Goal: Information Seeking & Learning: Learn about a topic

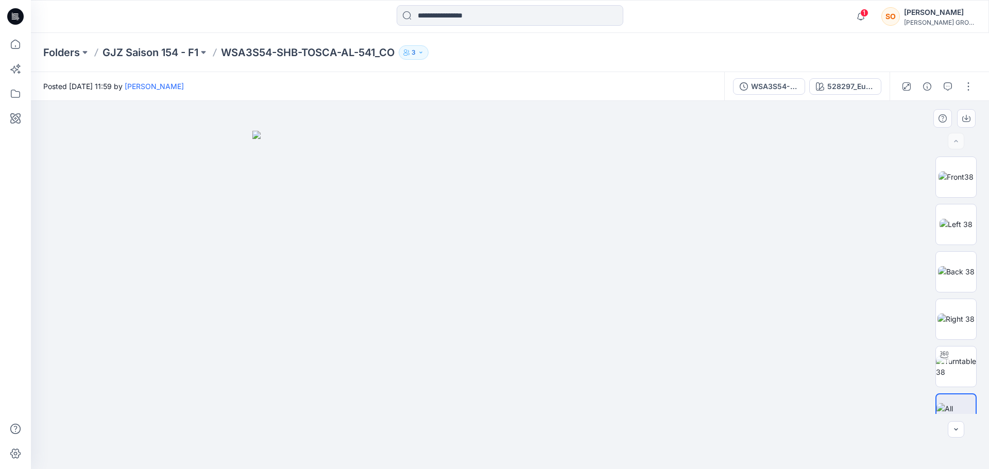
click at [359, 207] on img at bounding box center [509, 300] width 515 height 339
click at [359, 204] on img at bounding box center [509, 300] width 515 height 339
drag, startPoint x: 359, startPoint y: 209, endPoint x: 367, endPoint y: 246, distance: 37.8
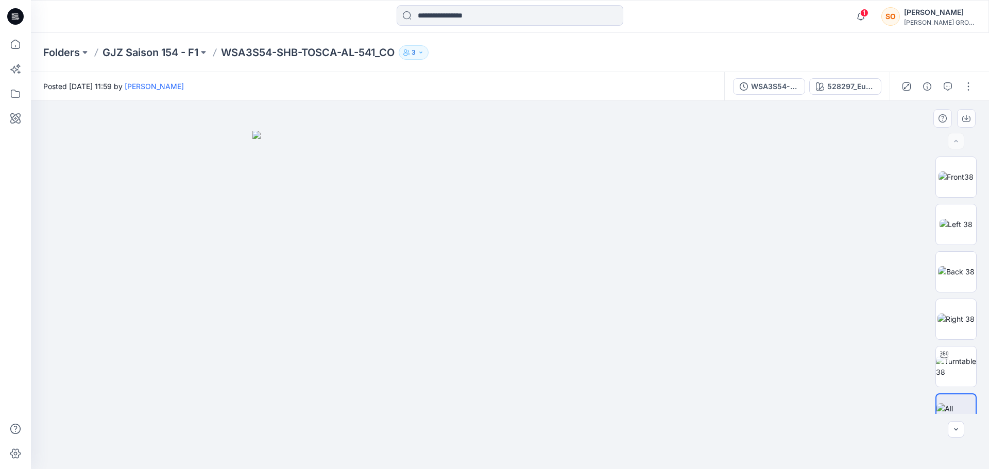
click at [367, 246] on img at bounding box center [509, 300] width 515 height 339
click at [325, 256] on img at bounding box center [509, 300] width 515 height 339
click at [987, 221] on div at bounding box center [956, 286] width 66 height 258
click at [962, 176] on img at bounding box center [955, 177] width 35 height 11
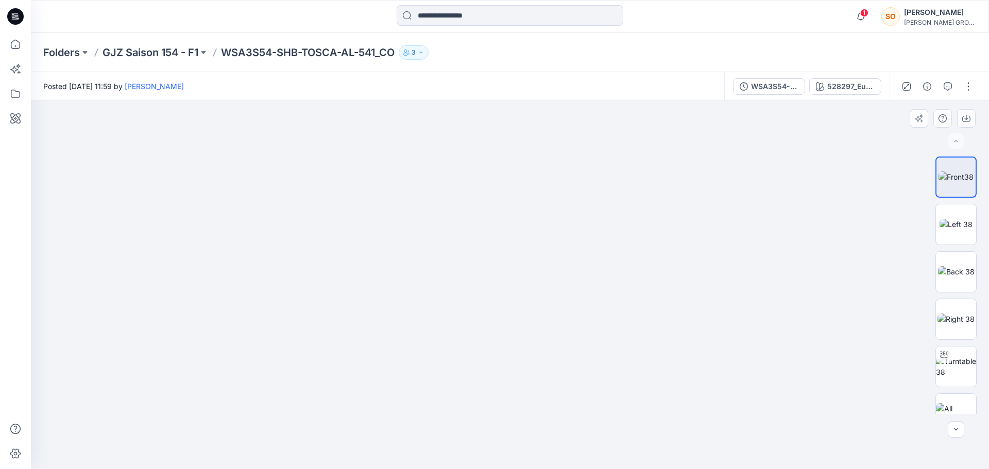
drag, startPoint x: 499, startPoint y: 131, endPoint x: 507, endPoint y: 455, distance: 324.1
click at [507, 455] on img at bounding box center [509, 249] width 751 height 440
drag, startPoint x: 489, startPoint y: 135, endPoint x: 488, endPoint y: 206, distance: 71.1
click at [488, 206] on img at bounding box center [510, 285] width 982 height 368
drag, startPoint x: 368, startPoint y: 235, endPoint x: 984, endPoint y: 252, distance: 616.2
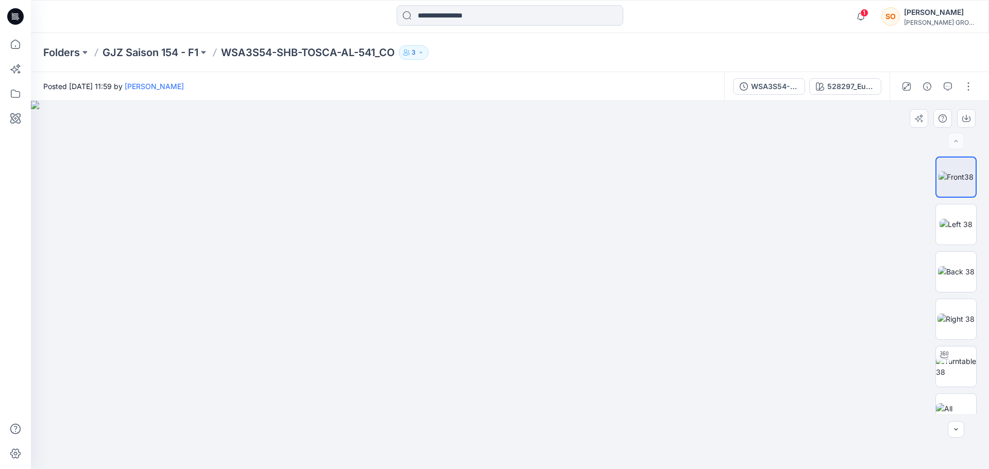
click at [599, 283] on img at bounding box center [522, 285] width 982 height 368
click at [951, 226] on img at bounding box center [955, 224] width 33 height 11
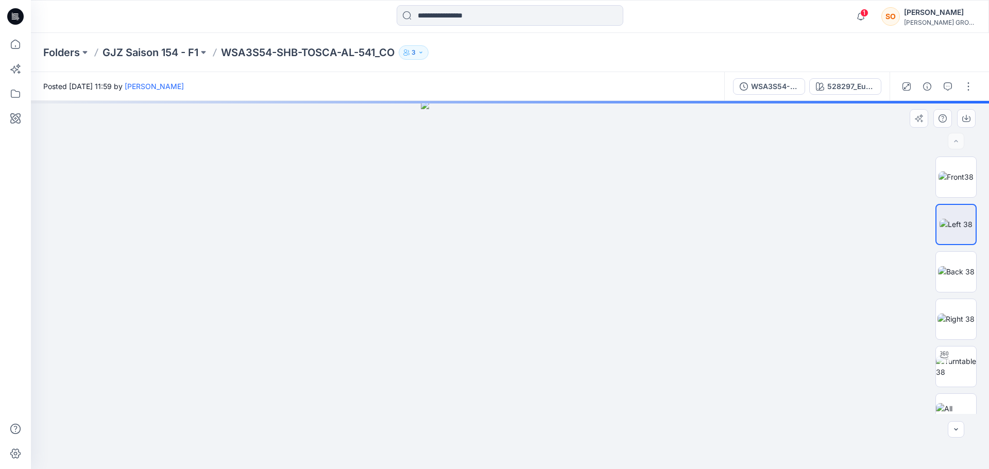
drag, startPoint x: 546, startPoint y: 143, endPoint x: 546, endPoint y: 194, distance: 51.0
click at [546, 194] on img at bounding box center [510, 285] width 179 height 368
drag, startPoint x: 564, startPoint y: 166, endPoint x: 636, endPoint y: 225, distance: 93.0
click at [575, 225] on img at bounding box center [510, 285] width 179 height 368
click at [957, 267] on img at bounding box center [956, 271] width 37 height 11
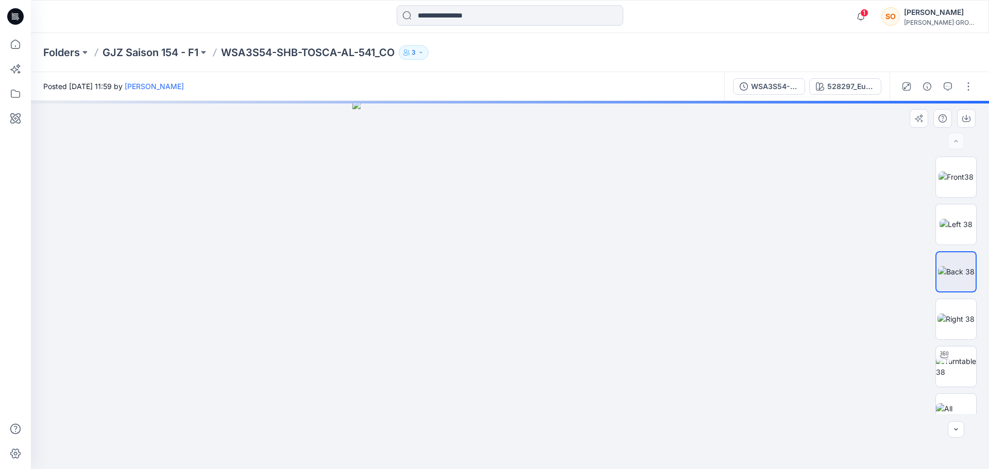
drag, startPoint x: 515, startPoint y: 162, endPoint x: 514, endPoint y: 178, distance: 16.0
click at [517, 185] on img at bounding box center [509, 285] width 315 height 368
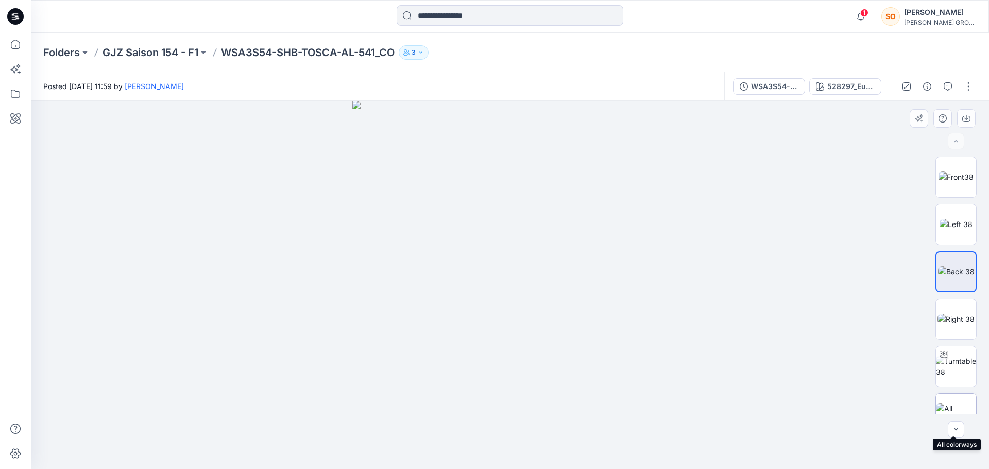
click at [955, 413] on img at bounding box center [956, 414] width 40 height 22
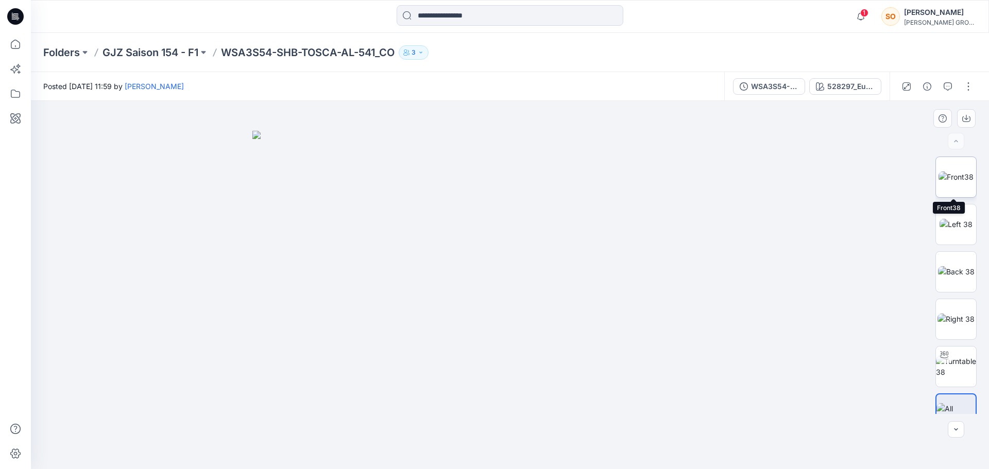
click at [942, 182] on img at bounding box center [955, 177] width 35 height 11
click at [945, 225] on img at bounding box center [955, 224] width 33 height 11
click at [950, 272] on img at bounding box center [956, 271] width 37 height 11
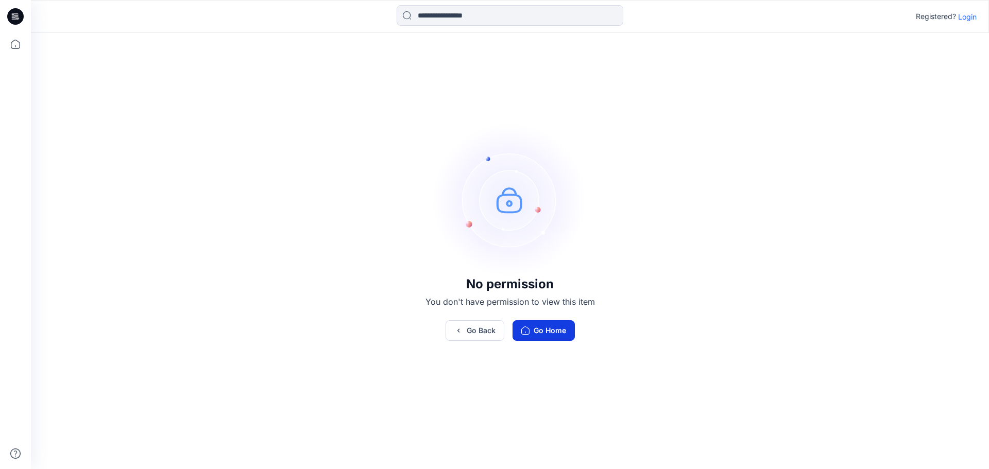
click at [543, 332] on button "Go Home" at bounding box center [543, 330] width 62 height 21
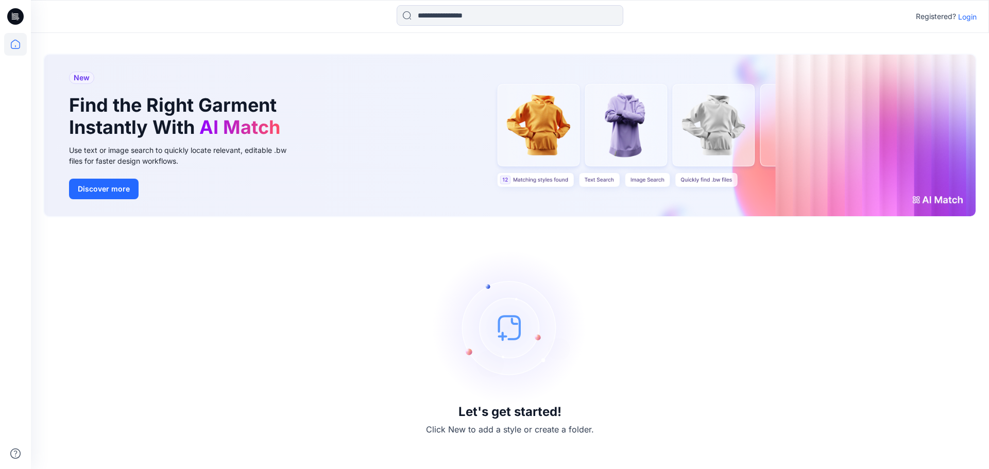
click at [16, 29] on icon at bounding box center [15, 16] width 16 height 33
click at [18, 48] on icon at bounding box center [15, 44] width 9 height 9
click at [15, 18] on icon at bounding box center [14, 17] width 4 height 1
click at [15, 35] on icon at bounding box center [15, 44] width 23 height 23
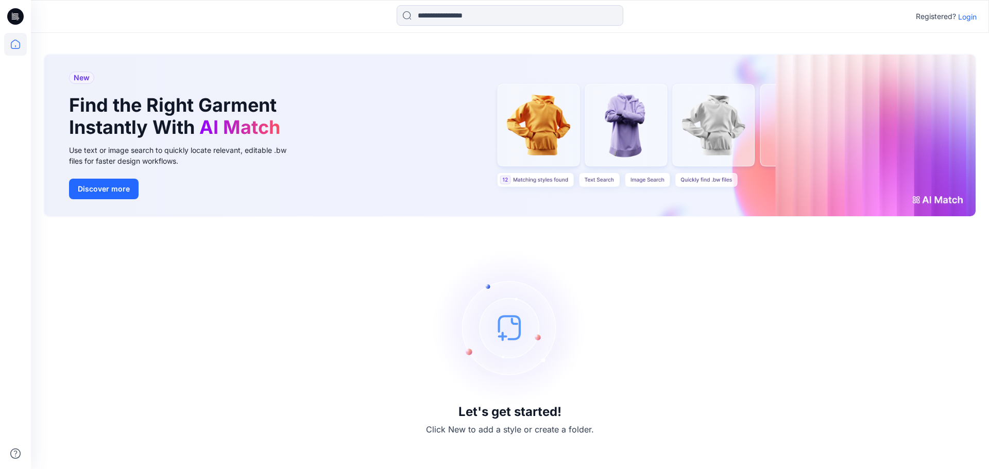
click at [968, 12] on p "Login" at bounding box center [967, 16] width 19 height 11
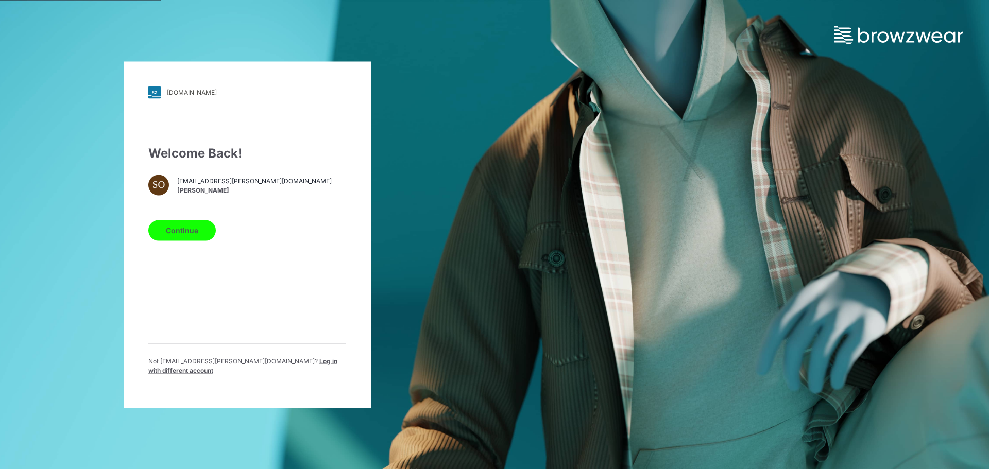
click at [196, 233] on button "Continue" at bounding box center [181, 230] width 67 height 21
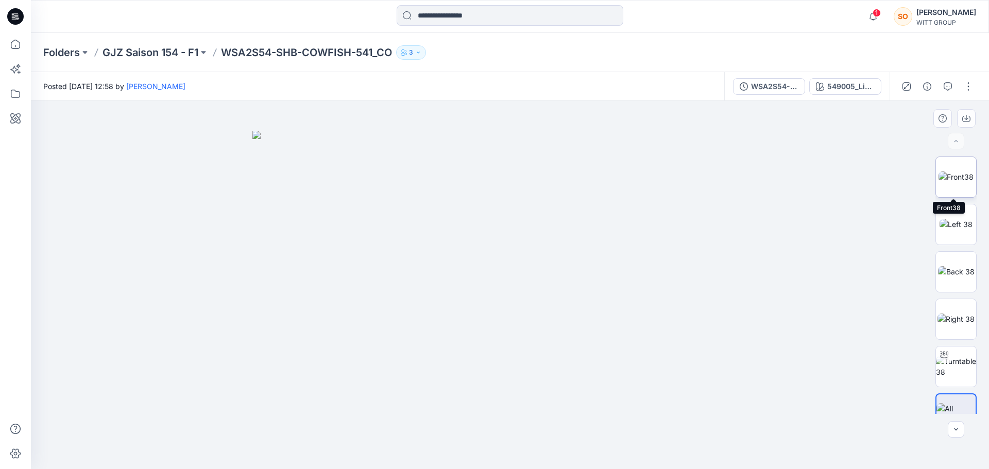
click at [947, 182] on img at bounding box center [955, 177] width 35 height 11
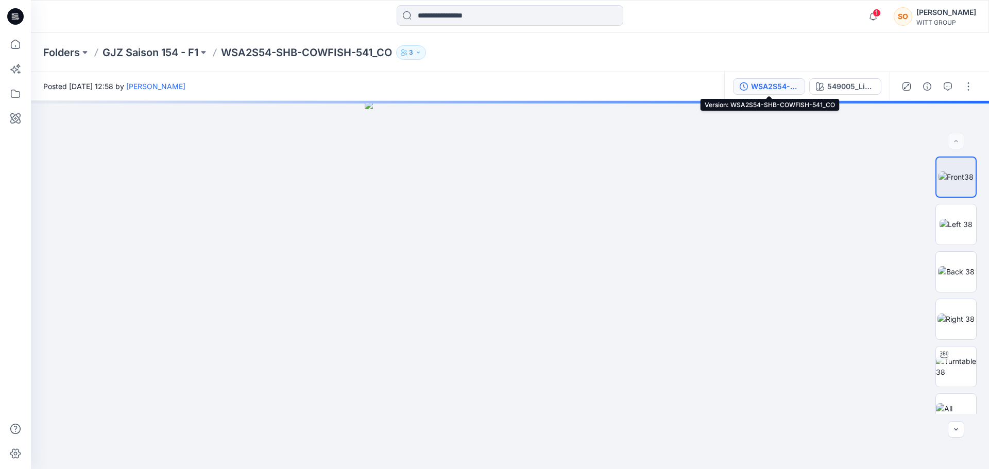
click at [755, 83] on div "WSA2S54-SHB-COWFISH-541_CO" at bounding box center [774, 86] width 47 height 11
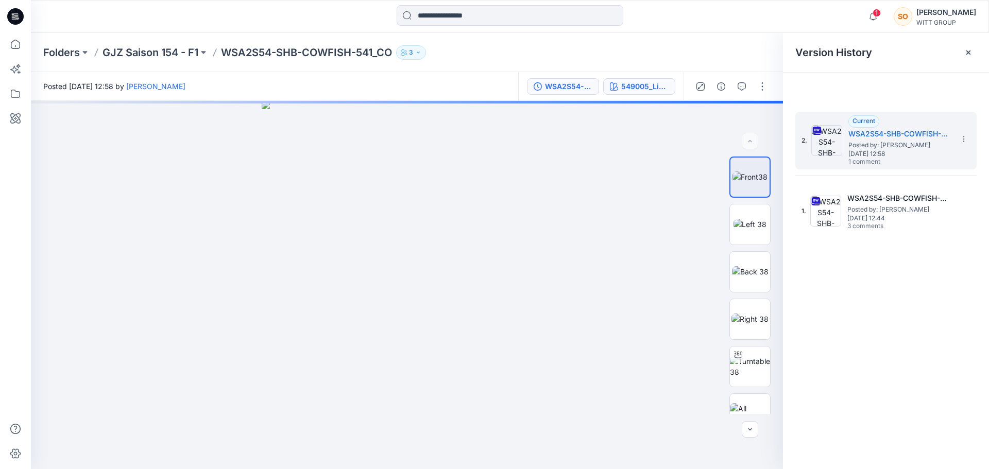
click at [641, 85] on div "549005_Lime-Printed" at bounding box center [644, 86] width 47 height 11
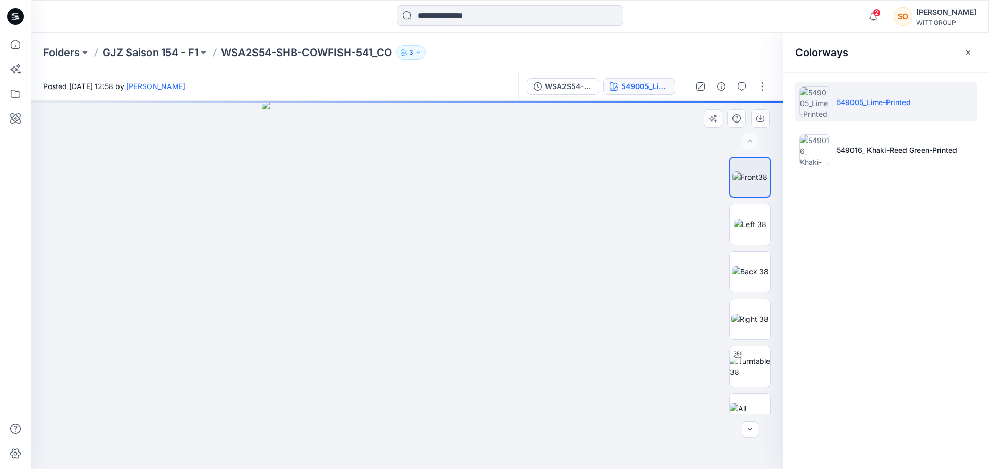
drag, startPoint x: 432, startPoint y: 246, endPoint x: 340, endPoint y: 270, distance: 94.2
click at [318, 264] on img at bounding box center [407, 285] width 290 height 368
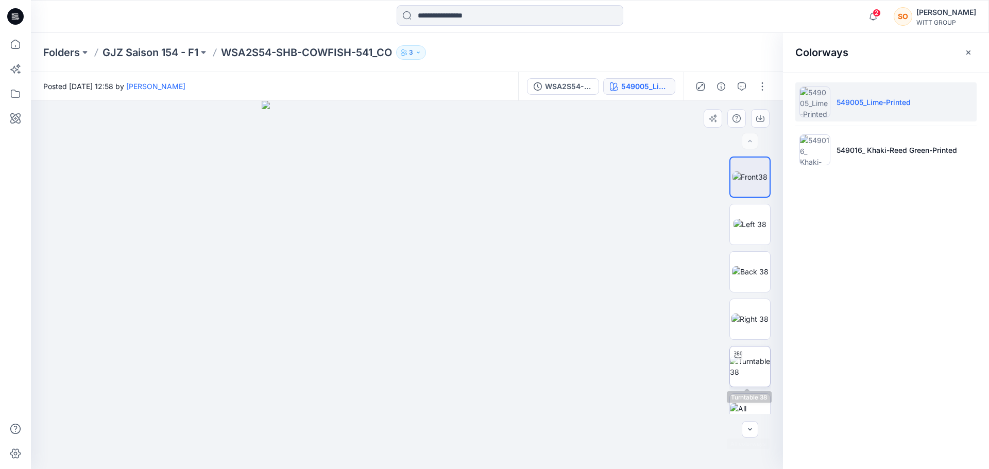
click at [746, 356] on img at bounding box center [750, 367] width 40 height 22
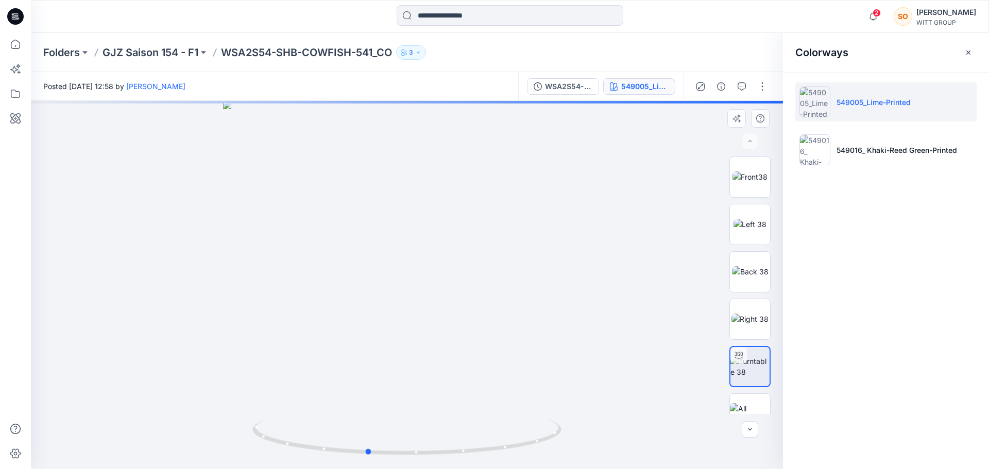
drag, startPoint x: 369, startPoint y: 316, endPoint x: 381, endPoint y: 344, distance: 30.2
click at [324, 374] on div at bounding box center [407, 285] width 752 height 368
drag, startPoint x: 481, startPoint y: 194, endPoint x: 391, endPoint y: 359, distance: 188.3
click at [391, 359] on img at bounding box center [349, 218] width 867 height 503
drag, startPoint x: 458, startPoint y: 270, endPoint x: 499, endPoint y: 278, distance: 41.4
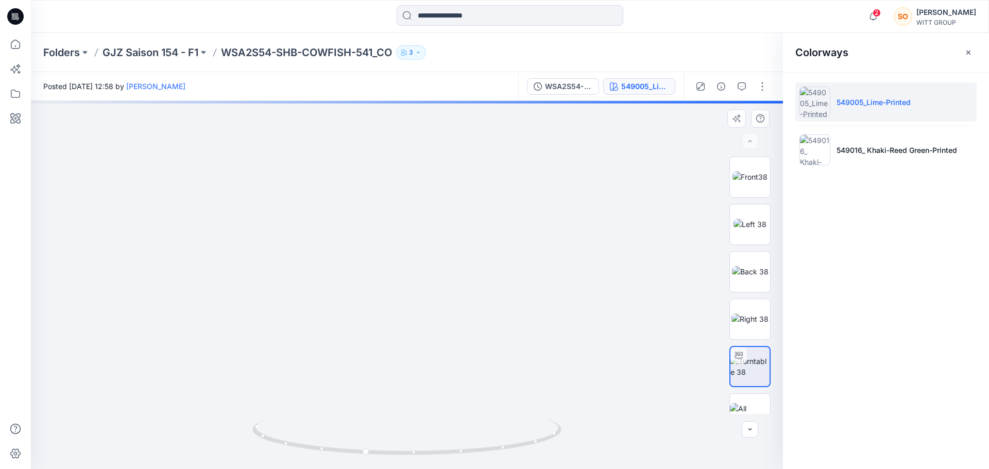
click at [499, 278] on img at bounding box center [390, 247] width 867 height 444
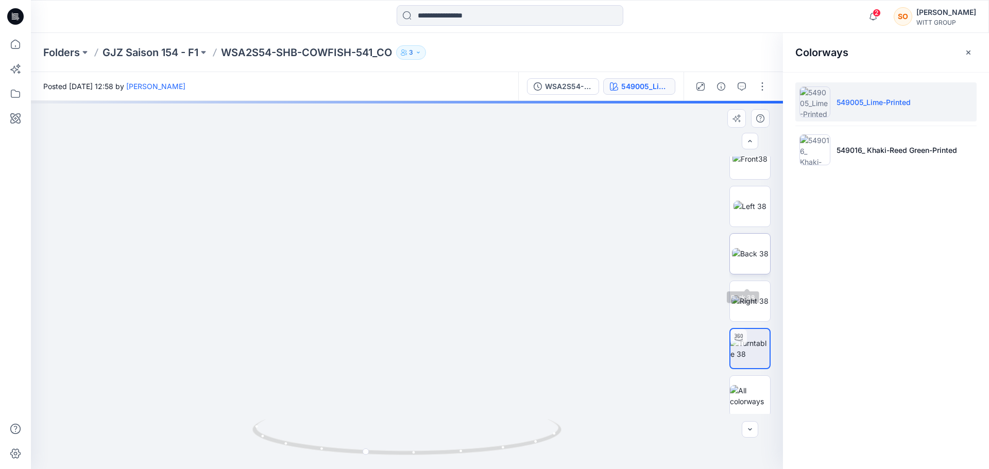
click at [732, 259] on img at bounding box center [750, 253] width 37 height 11
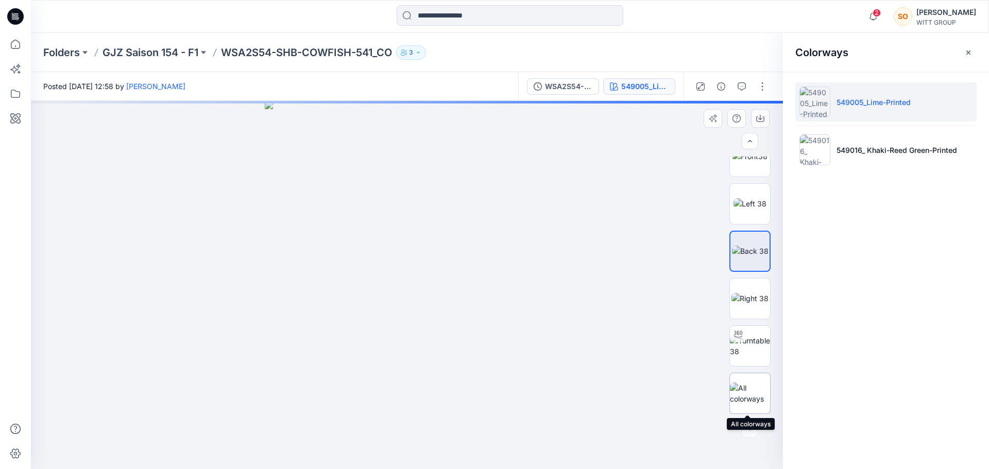
click at [743, 388] on img at bounding box center [750, 394] width 40 height 22
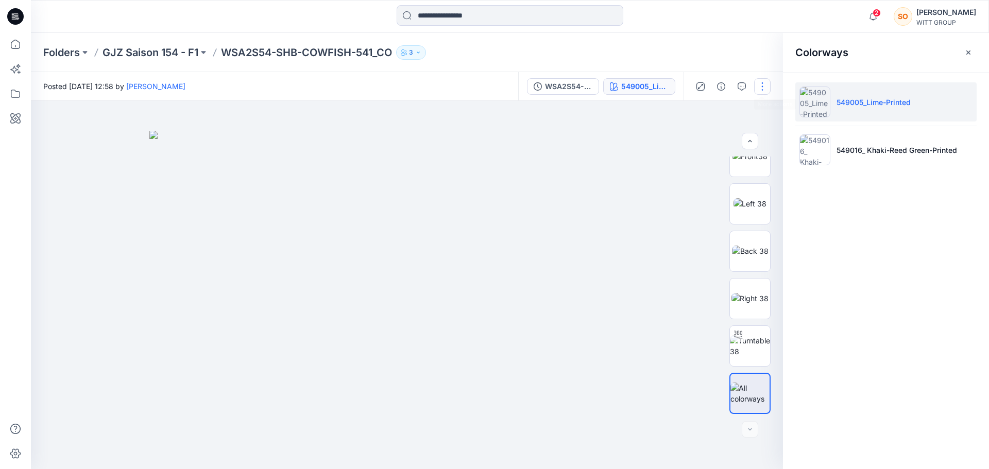
click at [762, 82] on button "button" at bounding box center [762, 86] width 16 height 16
click at [741, 82] on icon "button" at bounding box center [742, 86] width 8 height 8
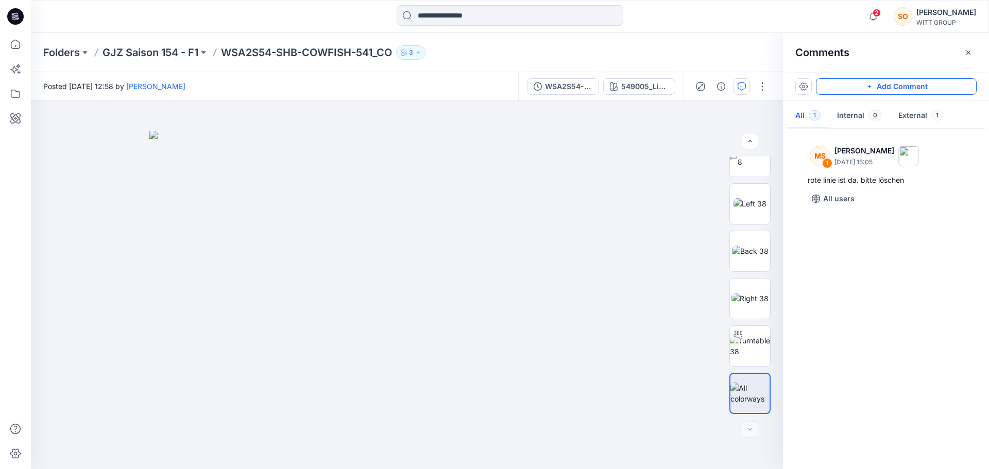
click at [868, 92] on button "Add Comment" at bounding box center [896, 86] width 161 height 16
click at [521, 169] on div "2" at bounding box center [407, 285] width 752 height 368
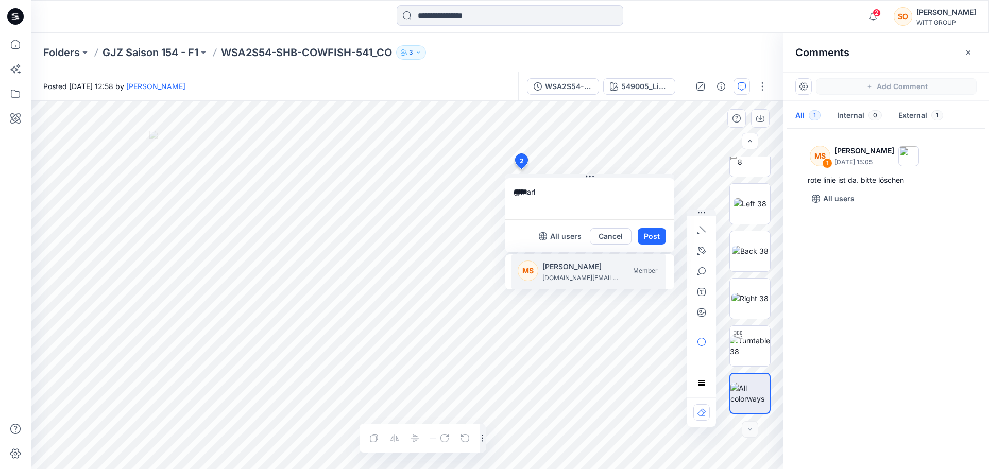
click at [560, 273] on p "marlies.schmidt@witt-gruppe.eu" at bounding box center [580, 278] width 77 height 10
type textarea "**********"
click at [645, 238] on button "Post" at bounding box center [652, 236] width 28 height 16
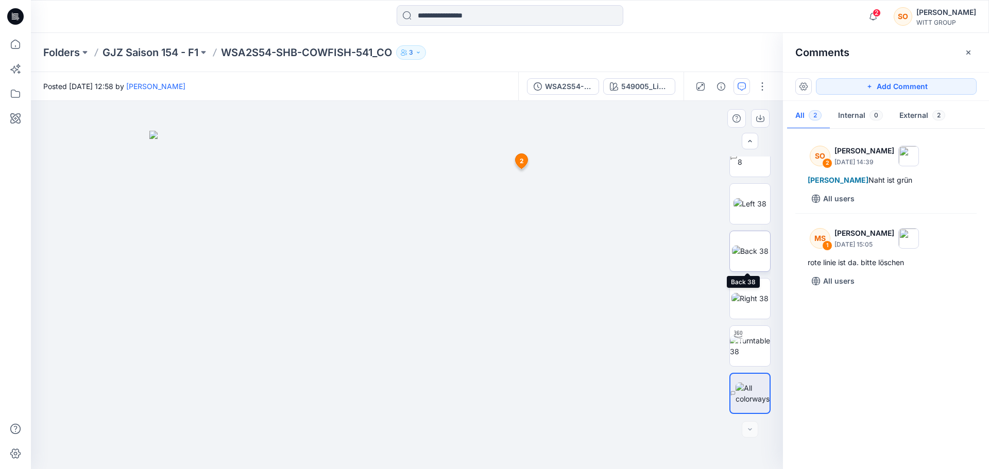
click at [743, 255] on img at bounding box center [750, 251] width 37 height 11
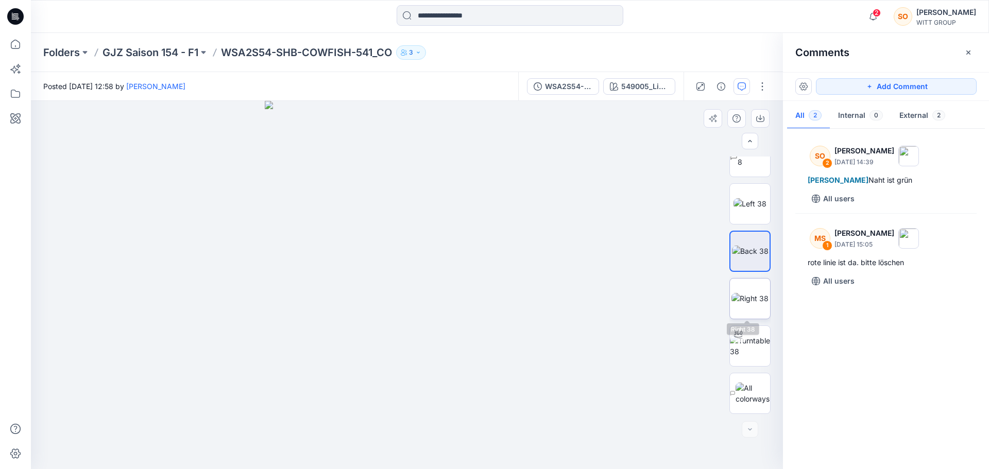
click at [733, 293] on img at bounding box center [749, 298] width 37 height 11
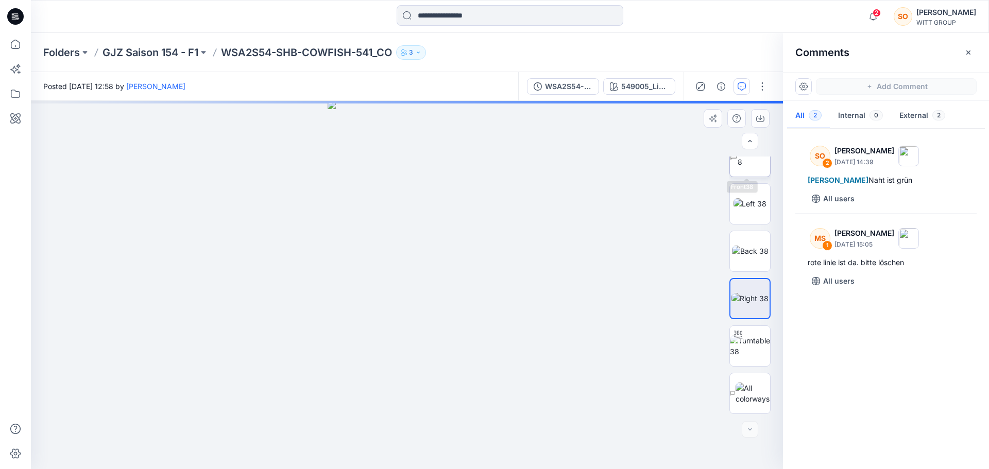
click at [743, 167] on img at bounding box center [754, 157] width 32 height 22
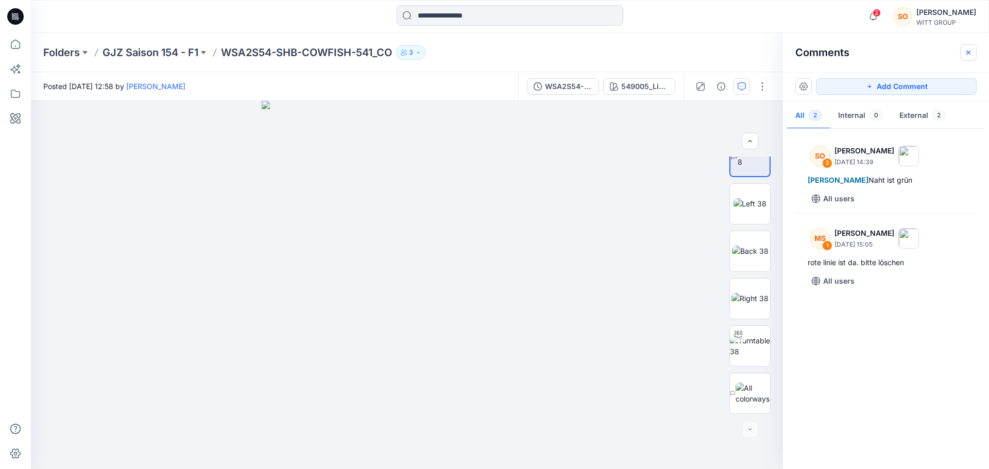
click at [971, 49] on icon "button" at bounding box center [968, 52] width 8 height 8
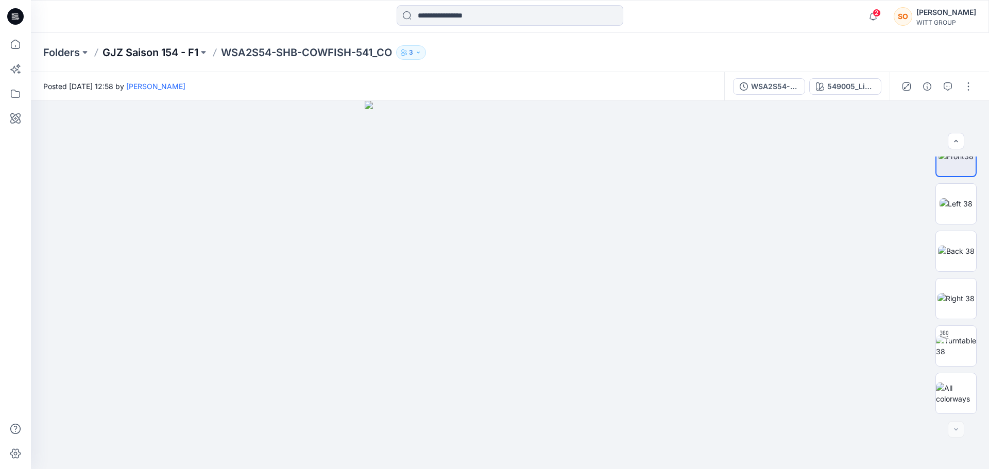
click at [160, 52] on p "GJZ Saison 154 - F1" at bounding box center [150, 52] width 96 height 14
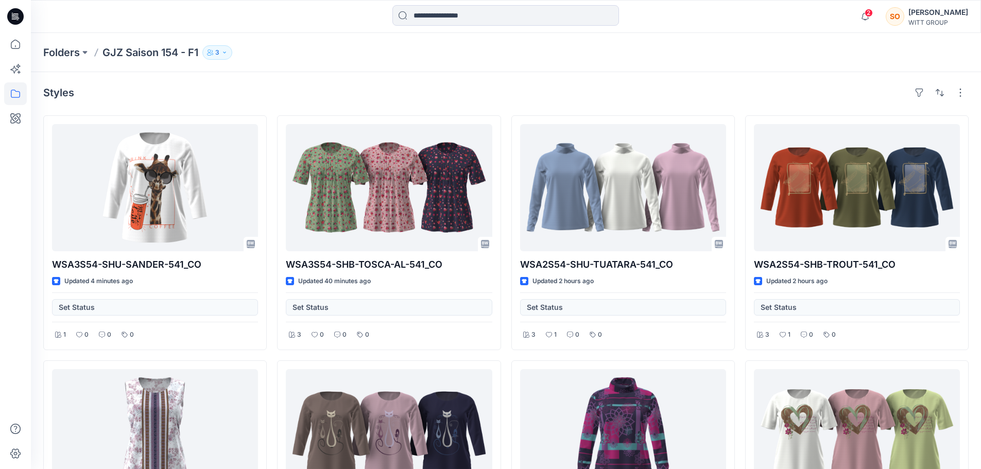
click at [435, 84] on div "Styles" at bounding box center [506, 92] width 926 height 16
click at [373, 85] on div "Styles" at bounding box center [506, 92] width 926 height 16
click at [425, 78] on div "Styles WSA3S54-SHU-SANDER-541_CO Updated 4 minutes ago Set Status 1 0 0 0 WSA2S…" at bounding box center [506, 462] width 950 height 780
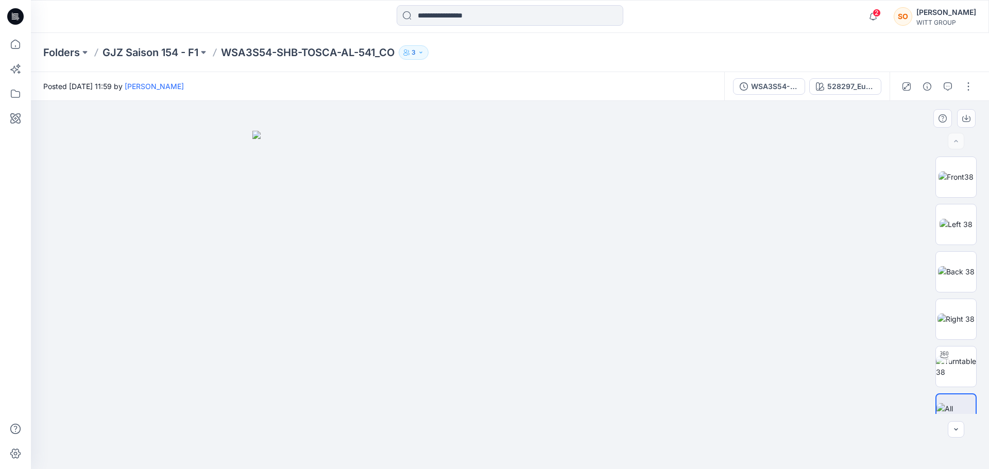
click at [541, 237] on img at bounding box center [509, 300] width 515 height 339
drag, startPoint x: 436, startPoint y: 228, endPoint x: 629, endPoint y: 219, distance: 193.3
click at [466, 283] on img at bounding box center [509, 300] width 515 height 339
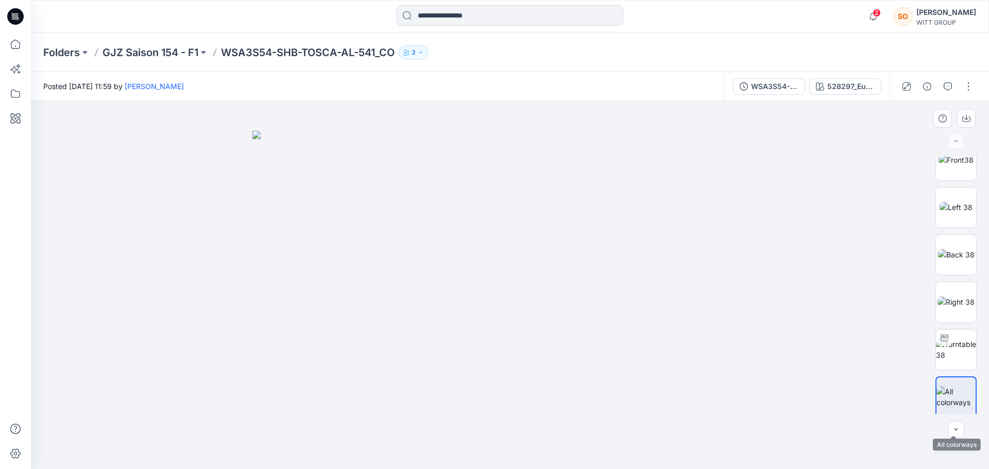
scroll to position [21, 0]
click at [576, 267] on img at bounding box center [509, 300] width 515 height 339
click at [573, 267] on img at bounding box center [509, 300] width 515 height 339
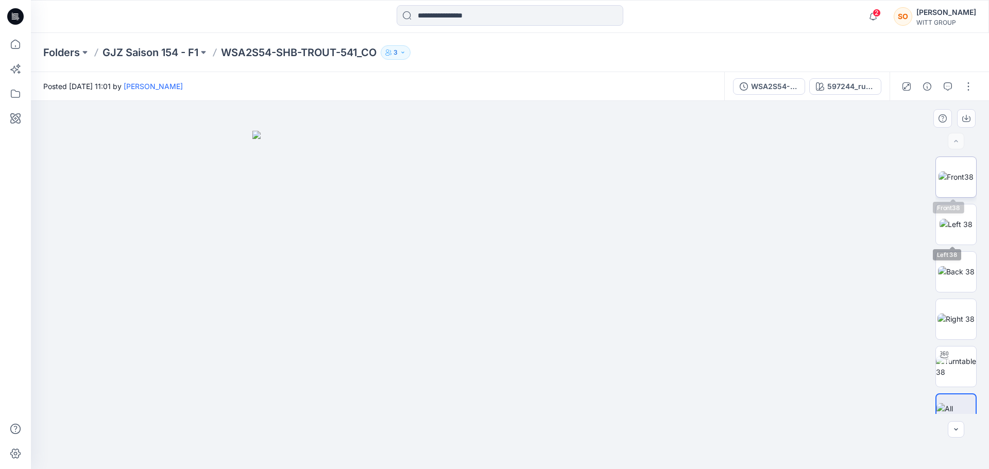
click at [952, 172] on img at bounding box center [955, 177] width 35 height 11
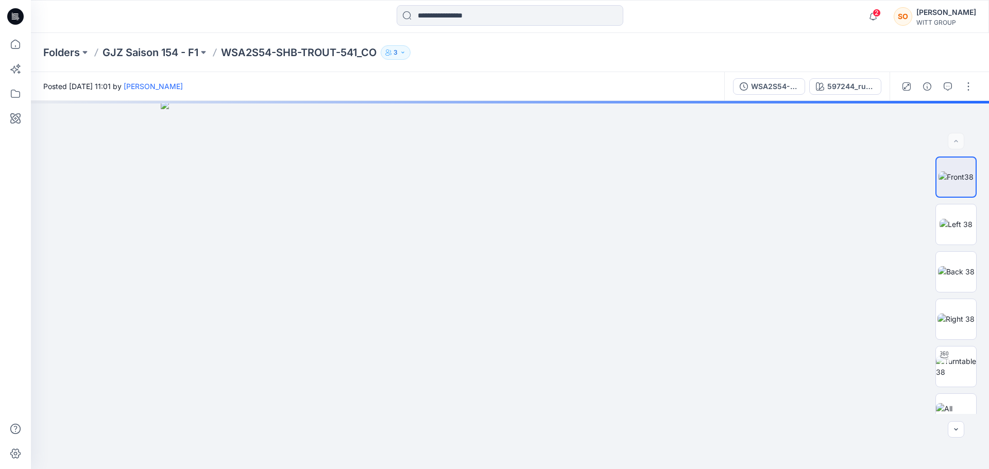
drag, startPoint x: 504, startPoint y: 164, endPoint x: 479, endPoint y: 493, distance: 330.0
click at [479, 469] on html "2 Notifications Phillip Ackermann shared WSA3S54-SHU-SANDER-541_CO in GJZ Saiso…" at bounding box center [494, 234] width 989 height 469
drag, startPoint x: 490, startPoint y: 133, endPoint x: 469, endPoint y: 219, distance: 89.2
drag, startPoint x: 510, startPoint y: 129, endPoint x: 499, endPoint y: 300, distance: 171.4
click at [499, 300] on img at bounding box center [499, 285] width 1056 height 368
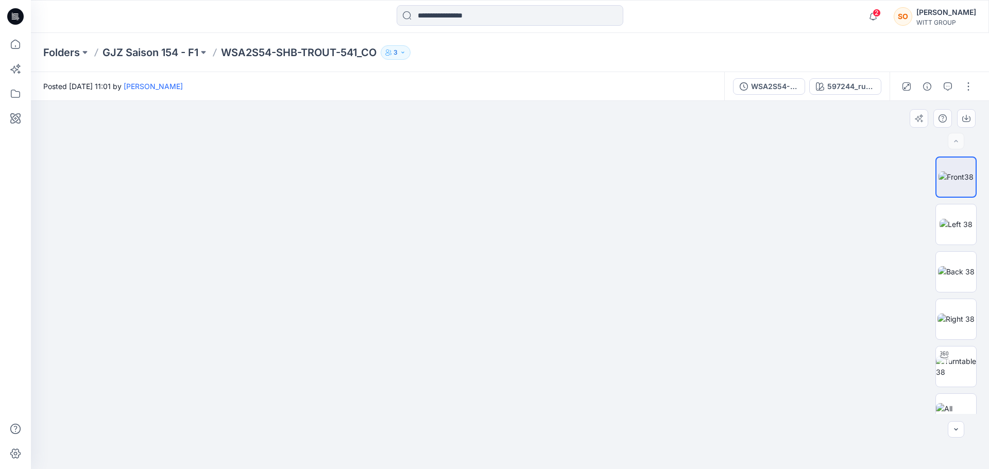
drag, startPoint x: 503, startPoint y: 115, endPoint x: 502, endPoint y: 207, distance: 91.7
click at [502, 207] on img at bounding box center [499, 285] width 1056 height 368
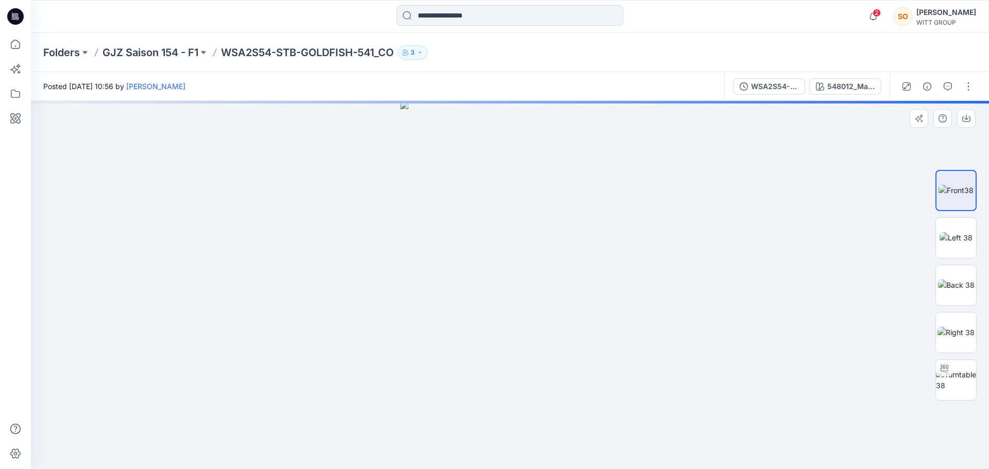
drag, startPoint x: 538, startPoint y: 154, endPoint x: 537, endPoint y: 249, distance: 94.8
click at [507, 247] on img at bounding box center [510, 285] width 220 height 368
click at [956, 280] on img at bounding box center [956, 285] width 37 height 11
click at [971, 185] on img at bounding box center [955, 190] width 35 height 11
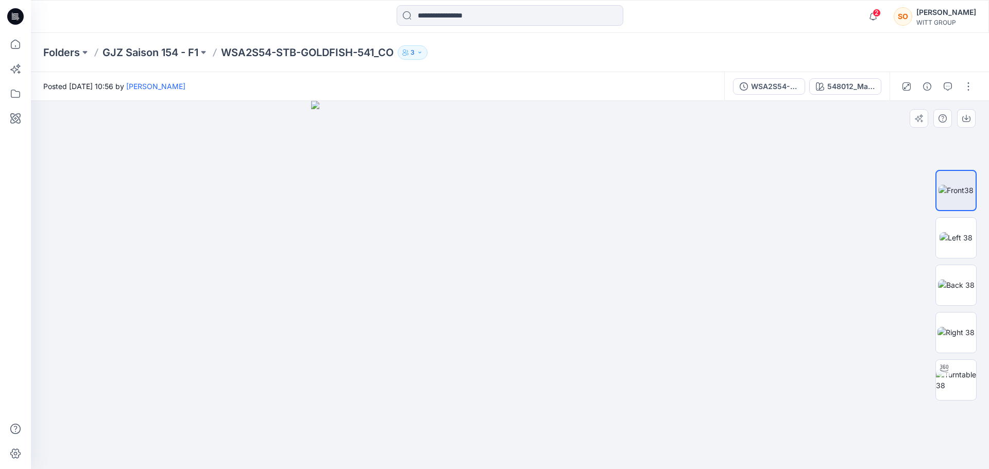
drag, startPoint x: 505, startPoint y: 141, endPoint x: 501, endPoint y: 451, distance: 310.1
click at [501, 451] on img at bounding box center [510, 285] width 398 height 368
drag, startPoint x: 515, startPoint y: 135, endPoint x: 518, endPoint y: 215, distance: 79.4
click at [510, 227] on img at bounding box center [509, 285] width 540 height 368
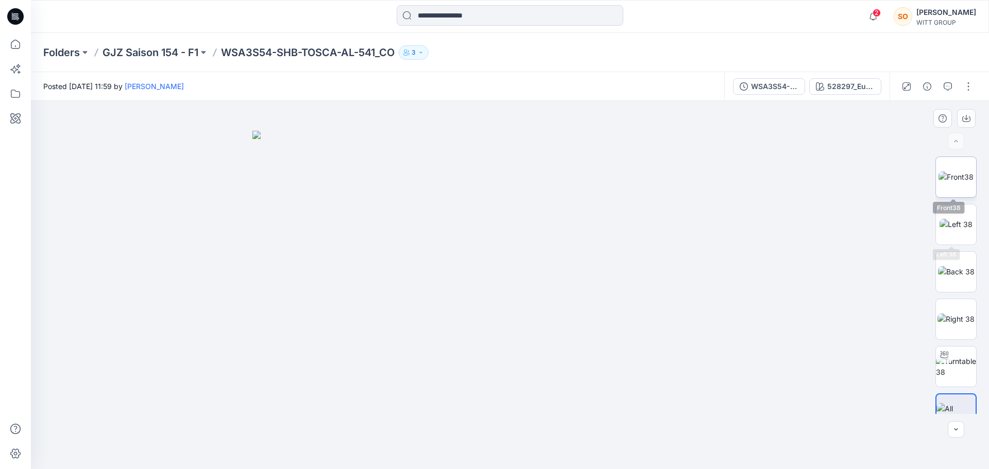
click at [955, 176] on img at bounding box center [955, 177] width 35 height 11
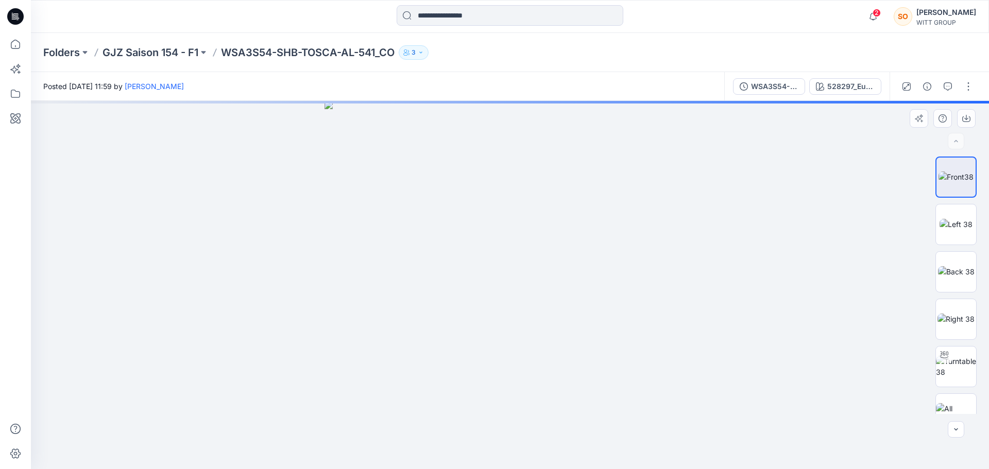
drag, startPoint x: 516, startPoint y: 153, endPoint x: 490, endPoint y: 401, distance: 248.6
click at [490, 401] on img at bounding box center [509, 285] width 371 height 368
drag, startPoint x: 519, startPoint y: 150, endPoint x: 510, endPoint y: 253, distance: 102.9
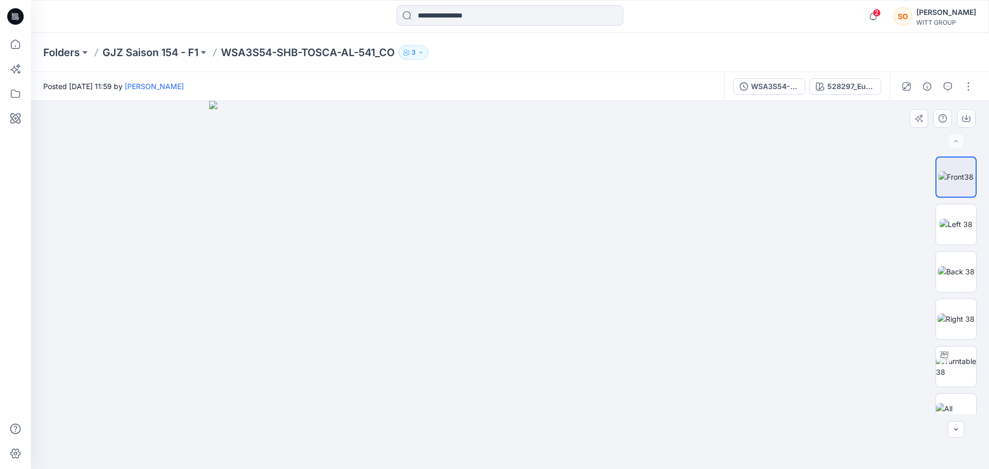
drag, startPoint x: 528, startPoint y: 135, endPoint x: 537, endPoint y: 190, distance: 55.3
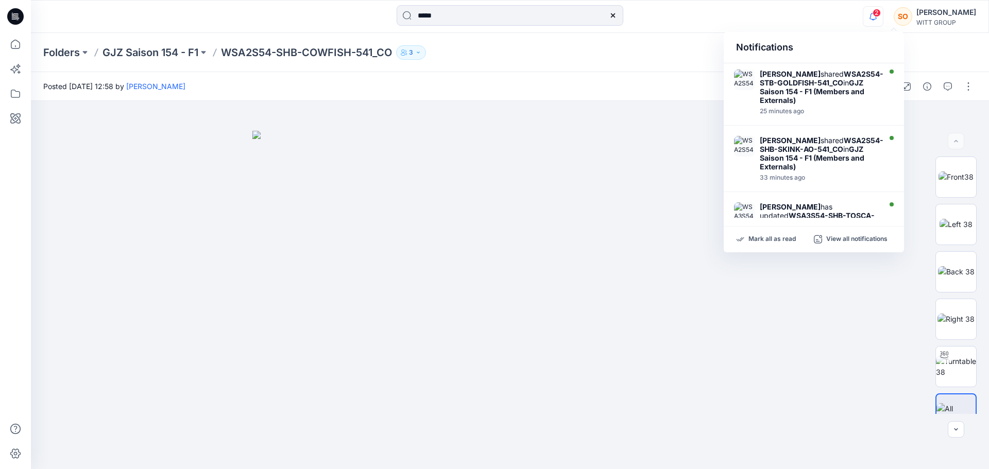
click at [294, 56] on p "WSA2S54-SHB-COWFISH-541_CO" at bounding box center [306, 52] width 171 height 14
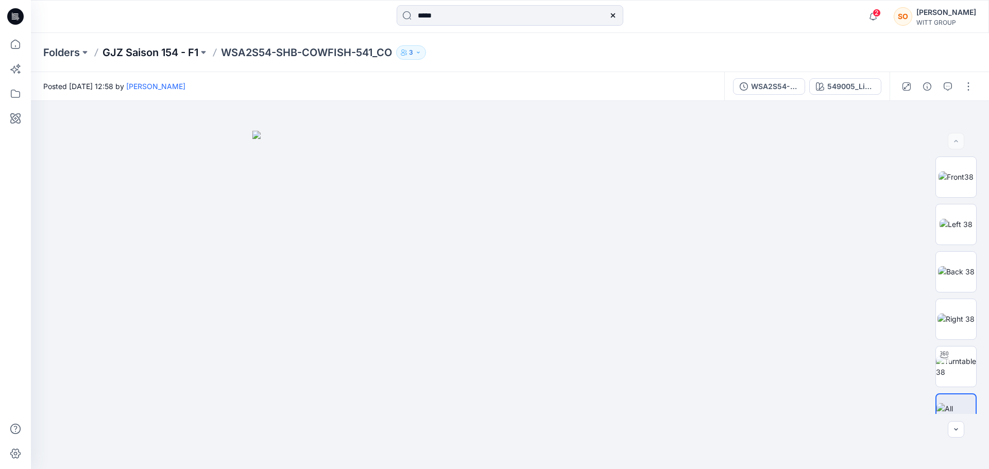
click at [118, 50] on p "GJZ Saison 154 - F1" at bounding box center [150, 52] width 96 height 14
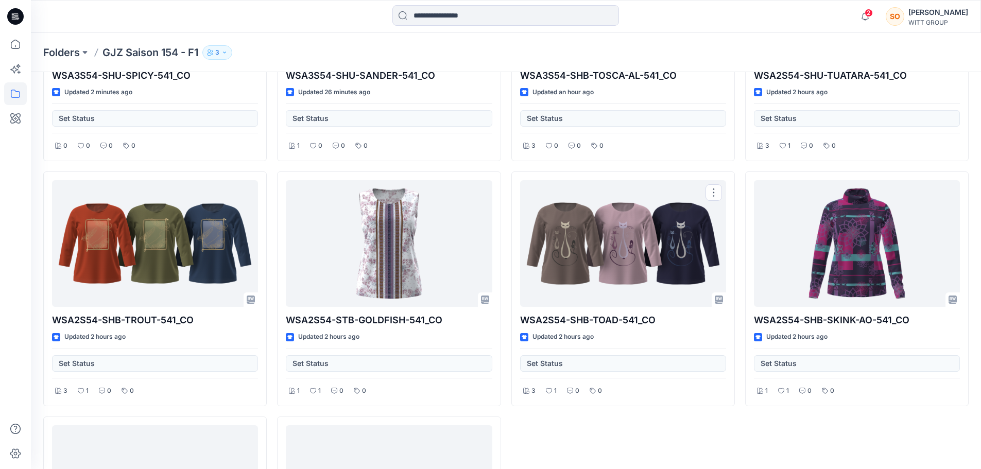
scroll to position [177, 0]
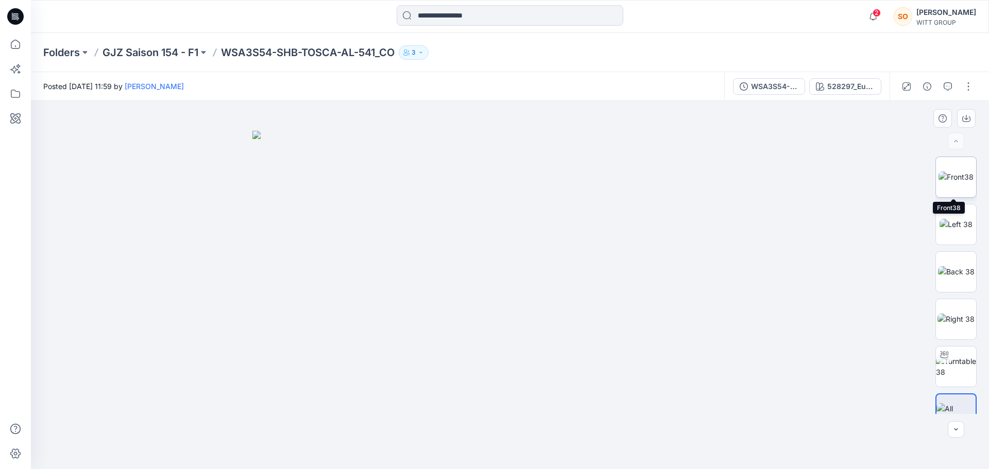
click at [948, 172] on img at bounding box center [955, 177] width 35 height 11
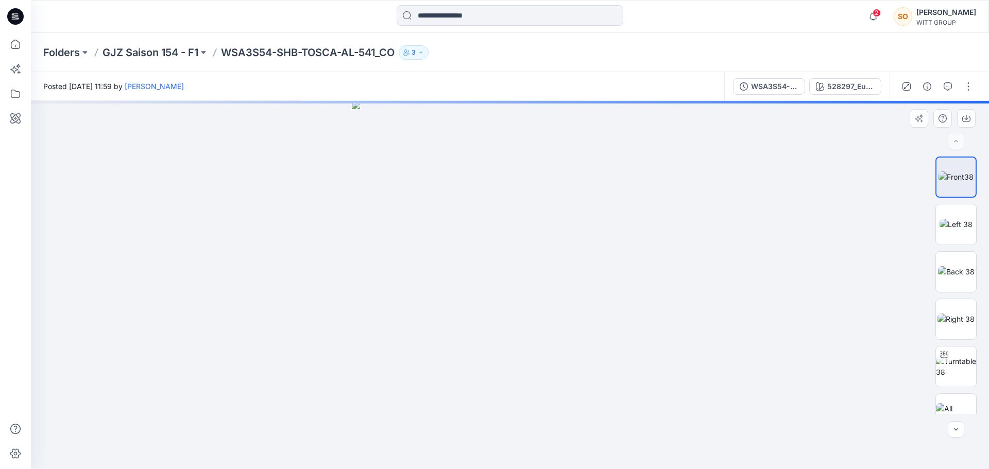
drag, startPoint x: 510, startPoint y: 122, endPoint x: 499, endPoint y: 176, distance: 55.1
click at [499, 176] on img at bounding box center [510, 285] width 316 height 368
drag, startPoint x: 525, startPoint y: 127, endPoint x: 483, endPoint y: 493, distance: 369.2
click at [483, 469] on html "2 Notifications [PERSON_NAME] shared WSA3S54-SHU-SANDER-541_CO in GJZ Saison 15…" at bounding box center [494, 234] width 989 height 469
drag, startPoint x: 506, startPoint y: 164, endPoint x: 477, endPoint y: 178, distance: 32.0
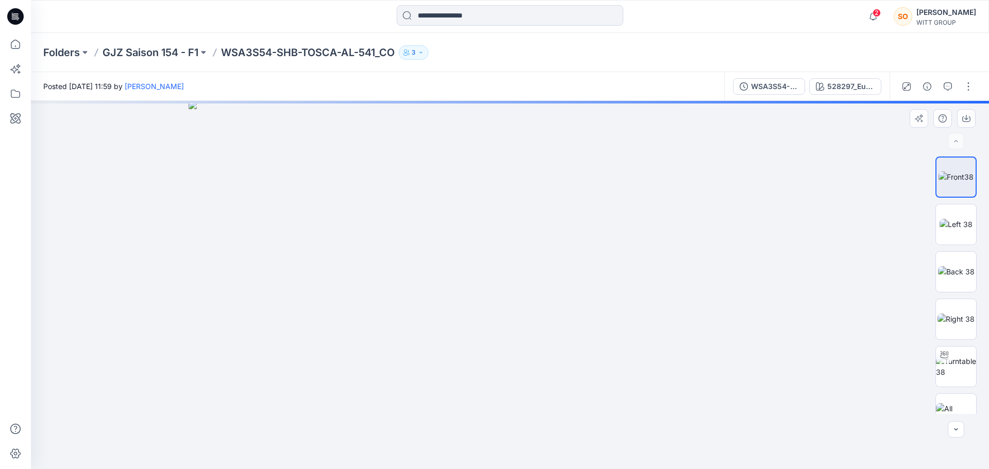
click at [495, 317] on img at bounding box center [510, 285] width 642 height 368
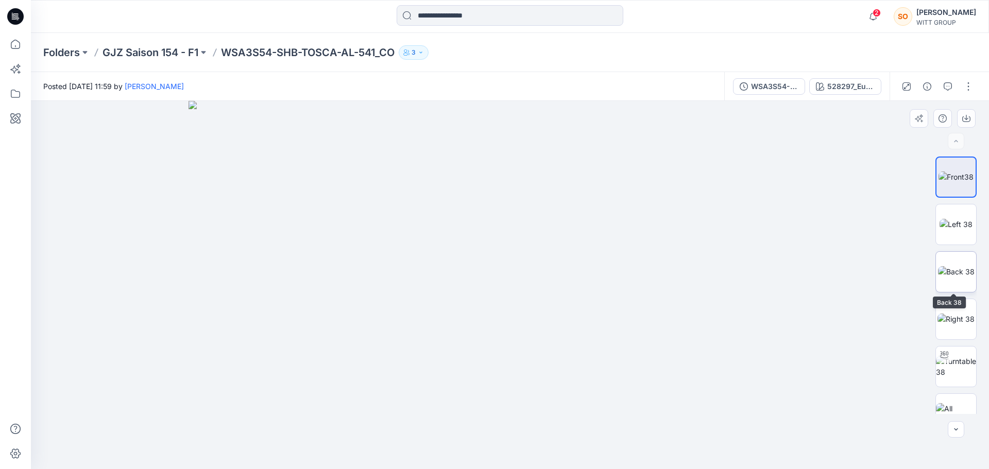
click at [961, 270] on img at bounding box center [956, 271] width 37 height 11
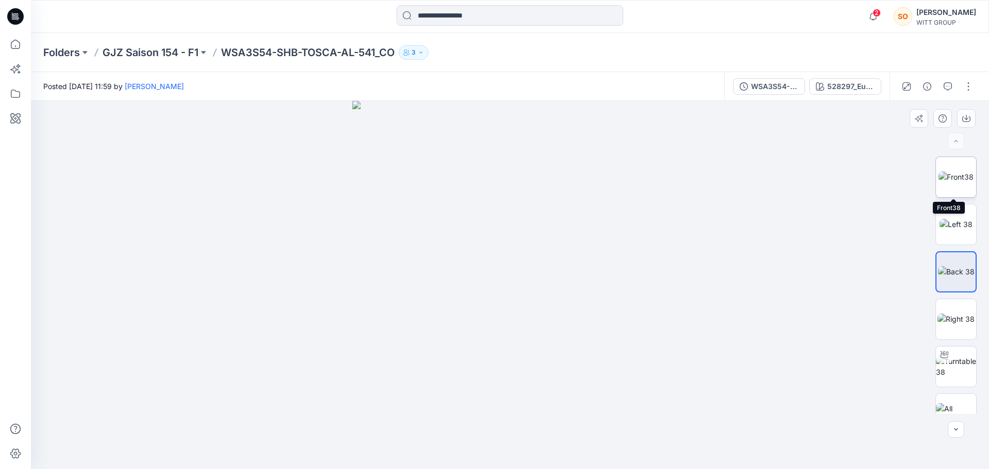
click at [961, 173] on img at bounding box center [955, 177] width 35 height 11
click at [189, 52] on p "GJZ Saison 154 - F1" at bounding box center [150, 52] width 96 height 14
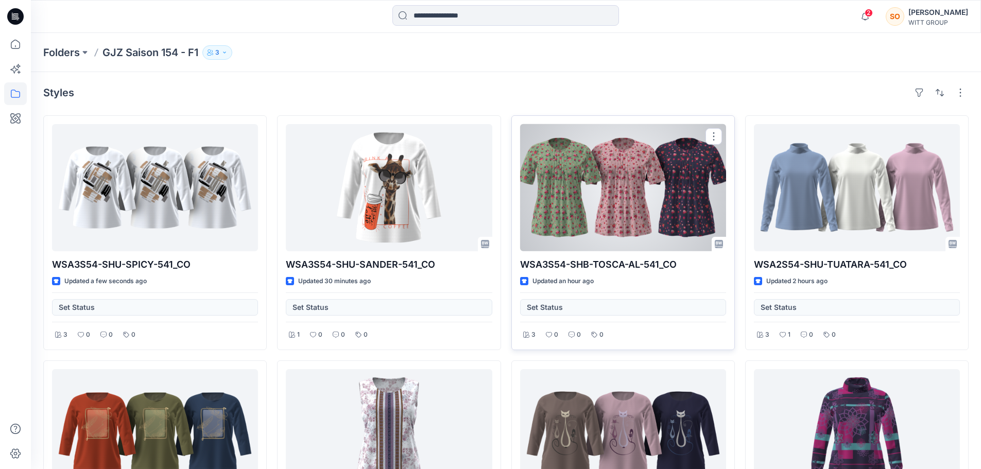
click at [637, 200] on div at bounding box center [623, 187] width 206 height 127
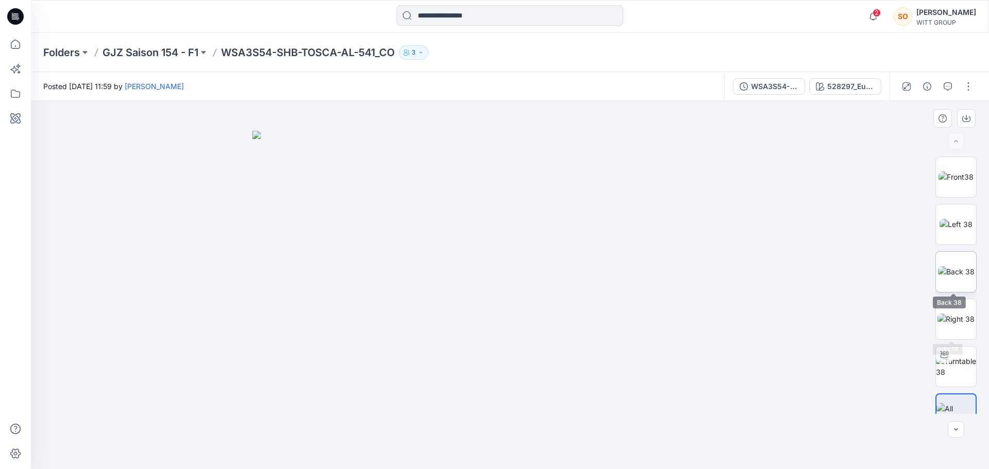
click at [953, 266] on img at bounding box center [956, 271] width 37 height 11
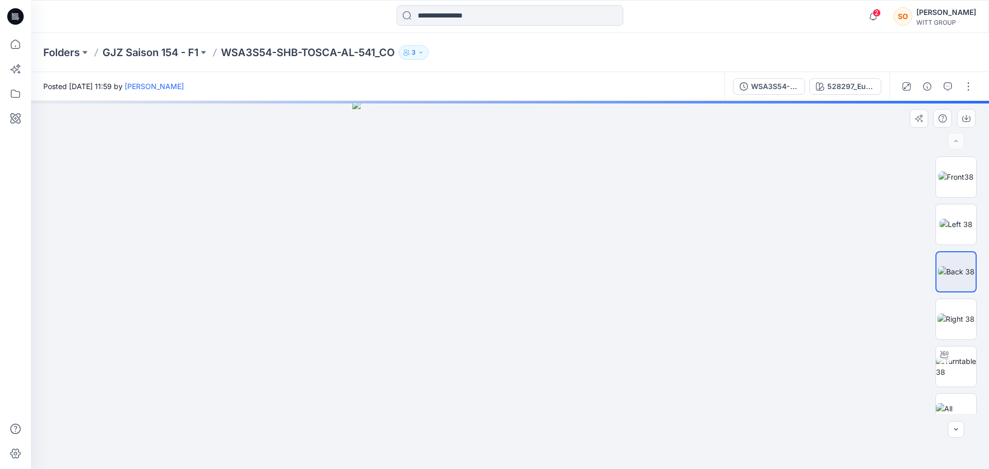
drag, startPoint x: 520, startPoint y: 151, endPoint x: 517, endPoint y: 214, distance: 62.9
click at [517, 214] on img at bounding box center [509, 285] width 315 height 368
drag, startPoint x: 500, startPoint y: 142, endPoint x: 504, endPoint y: 493, distance: 351.3
click at [504, 469] on html "2 Notifications Marlies Schmidt has invited you to the Folder GJZ Saison 154 - …" at bounding box center [494, 234] width 989 height 469
drag, startPoint x: 493, startPoint y: 132, endPoint x: 494, endPoint y: 208, distance: 75.2
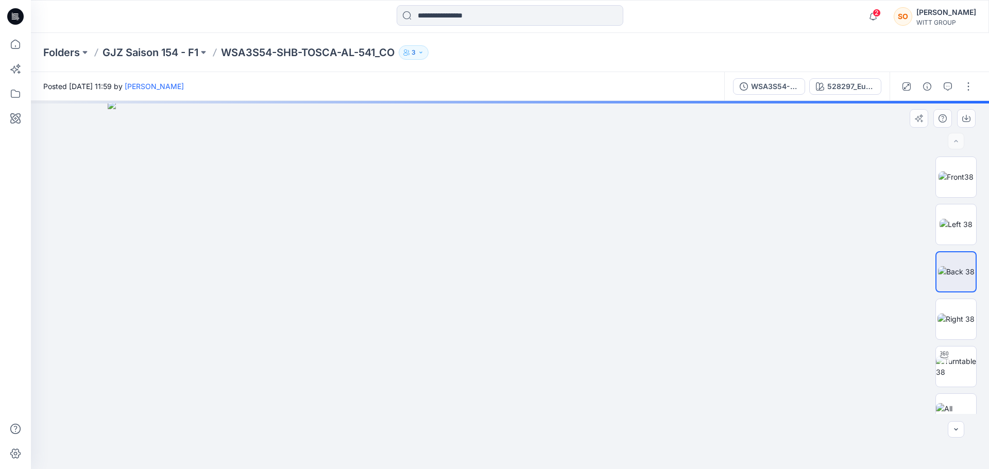
click at [495, 218] on img at bounding box center [510, 285] width 804 height 368
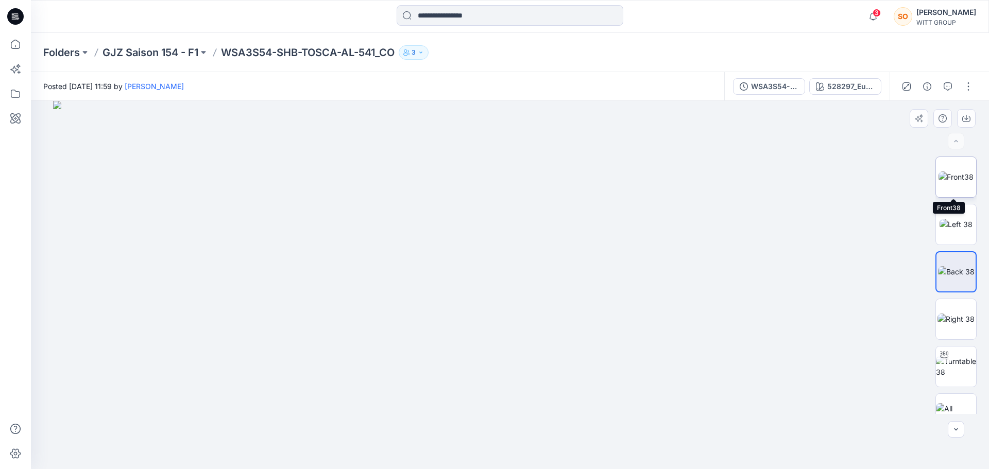
click at [951, 172] on img at bounding box center [955, 177] width 35 height 11
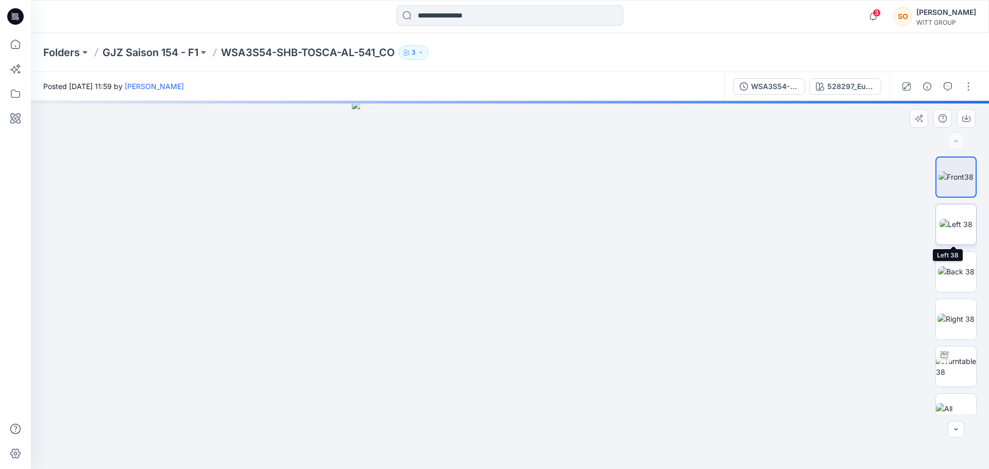
click at [949, 219] on img at bounding box center [955, 224] width 33 height 11
click at [950, 269] on img at bounding box center [956, 271] width 37 height 11
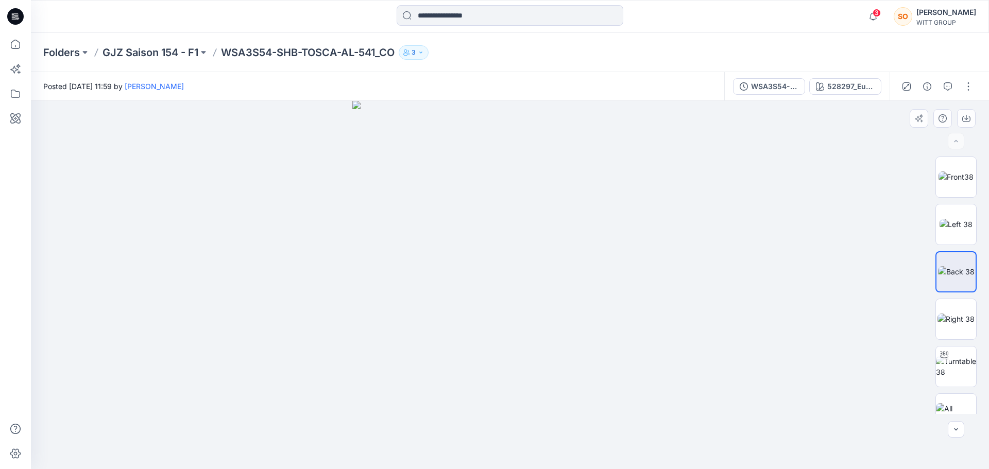
drag, startPoint x: 400, startPoint y: 172, endPoint x: 589, endPoint y: 231, distance: 198.1
click at [589, 231] on img at bounding box center [509, 285] width 315 height 368
drag, startPoint x: 569, startPoint y: 247, endPoint x: 419, endPoint y: 259, distance: 149.9
drag, startPoint x: 494, startPoint y: 273, endPoint x: 625, endPoint y: 300, distance: 133.5
drag, startPoint x: 506, startPoint y: 291, endPoint x: 585, endPoint y: 288, distance: 78.8
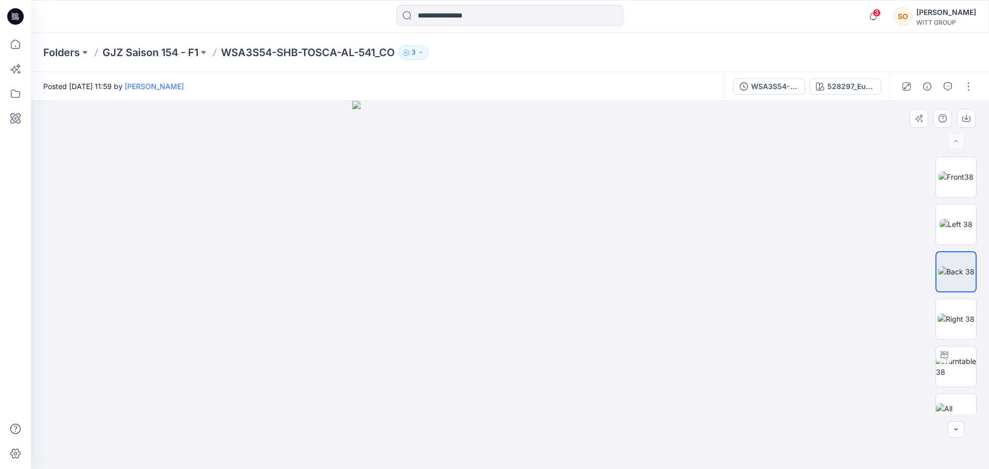
click at [620, 298] on img at bounding box center [509, 285] width 315 height 368
drag, startPoint x: 475, startPoint y: 271, endPoint x: 424, endPoint y: 278, distance: 51.4
click at [424, 278] on img at bounding box center [509, 285] width 315 height 368
click at [300, 9] on div at bounding box center [509, 16] width 479 height 23
click at [708, 18] on div at bounding box center [509, 16] width 479 height 23
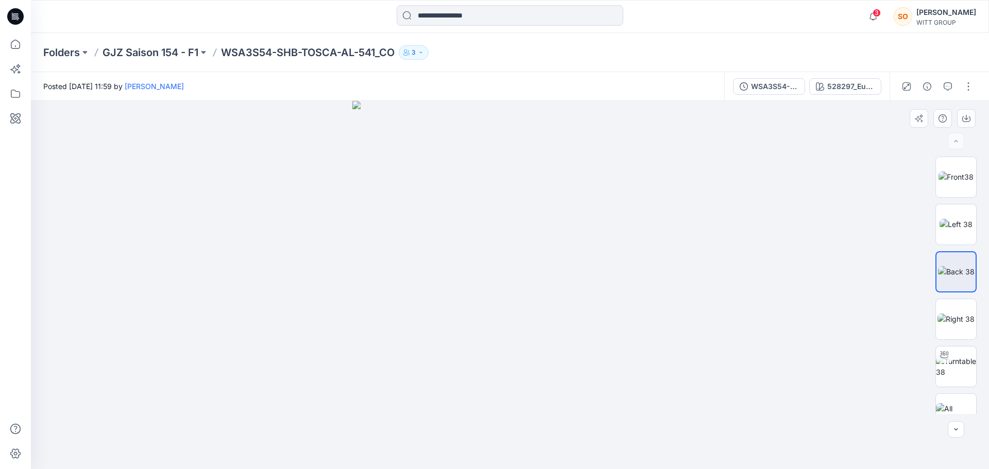
click at [826, 318] on div at bounding box center [510, 285] width 958 height 368
click at [958, 182] on img at bounding box center [955, 177] width 35 height 11
click at [155, 58] on p "GJZ Saison 154 - F1" at bounding box center [150, 52] width 96 height 14
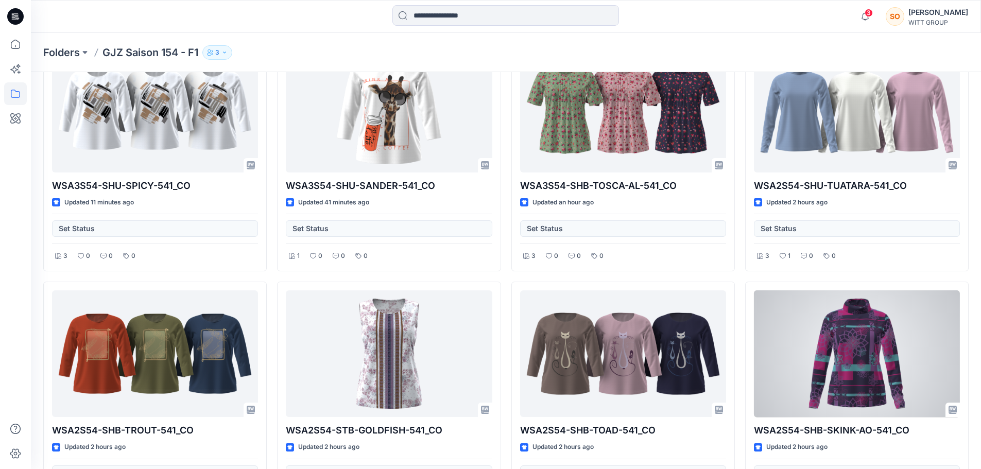
scroll to position [74, 0]
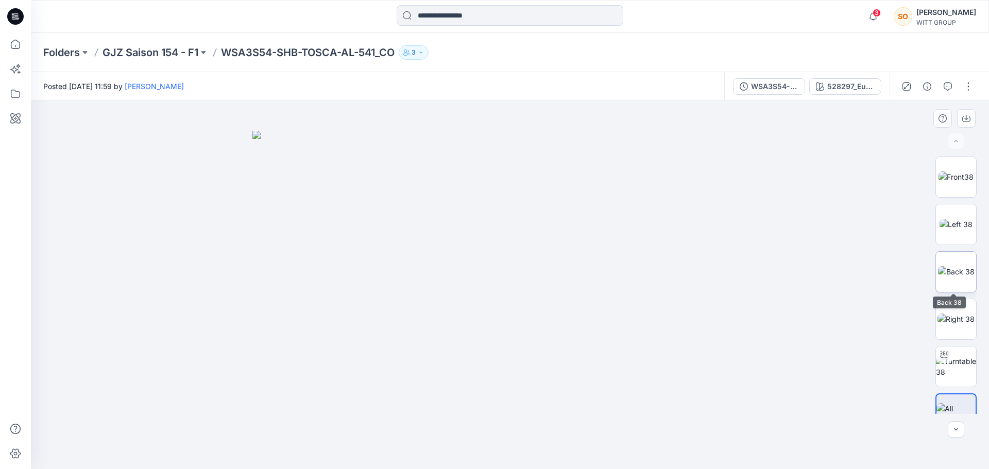
click at [962, 266] on img at bounding box center [956, 271] width 37 height 11
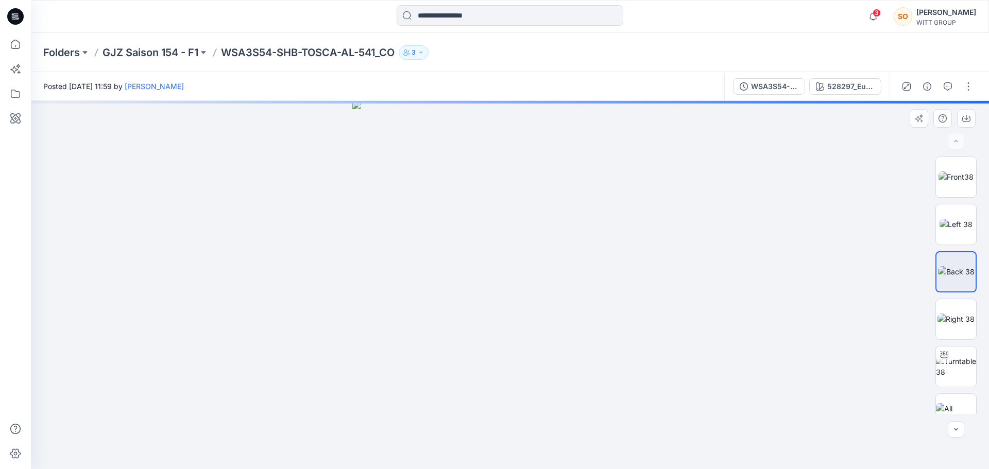
drag, startPoint x: 497, startPoint y: 185, endPoint x: 506, endPoint y: 230, distance: 45.7
drag, startPoint x: 521, startPoint y: 118, endPoint x: 511, endPoint y: 184, distance: 66.6
click at [511, 184] on img at bounding box center [509, 285] width 315 height 368
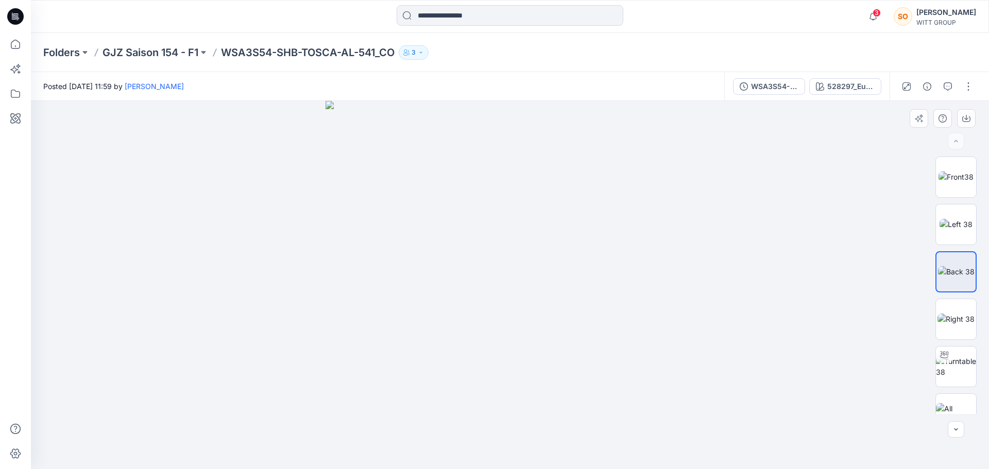
drag, startPoint x: 513, startPoint y: 168, endPoint x: 499, endPoint y: 370, distance: 202.4
click at [499, 370] on img at bounding box center [509, 285] width 369 height 368
click at [721, 248] on div at bounding box center [510, 285] width 958 height 368
click at [953, 172] on img at bounding box center [955, 177] width 35 height 11
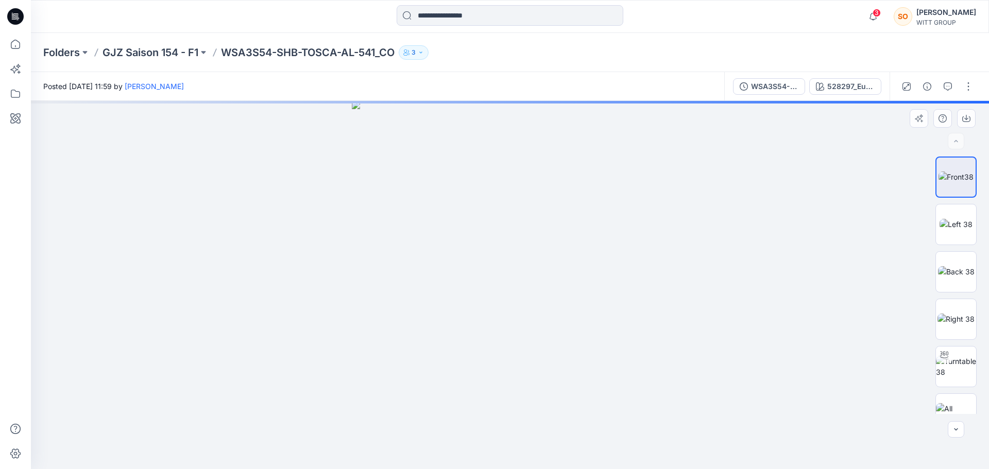
drag, startPoint x: 514, startPoint y: 151, endPoint x: 506, endPoint y: 203, distance: 52.7
drag, startPoint x: 500, startPoint y: 176, endPoint x: 496, endPoint y: 233, distance: 57.8
click at [496, 233] on img at bounding box center [510, 285] width 316 height 368
drag, startPoint x: 496, startPoint y: 207, endPoint x: 484, endPoint y: 280, distance: 74.2
click at [610, 71] on div "Folders GJZ Saison 154 - F1 WSA3S54-SHB-TOSCA-AL-541_CO 3" at bounding box center [510, 52] width 958 height 39
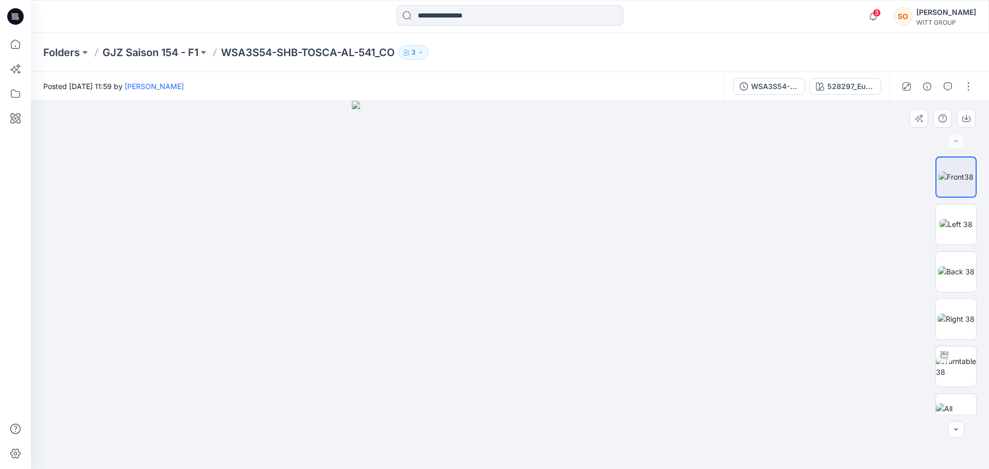
click at [567, 434] on img at bounding box center [510, 285] width 316 height 368
click at [954, 266] on img at bounding box center [956, 271] width 37 height 11
click at [938, 172] on img at bounding box center [955, 177] width 35 height 11
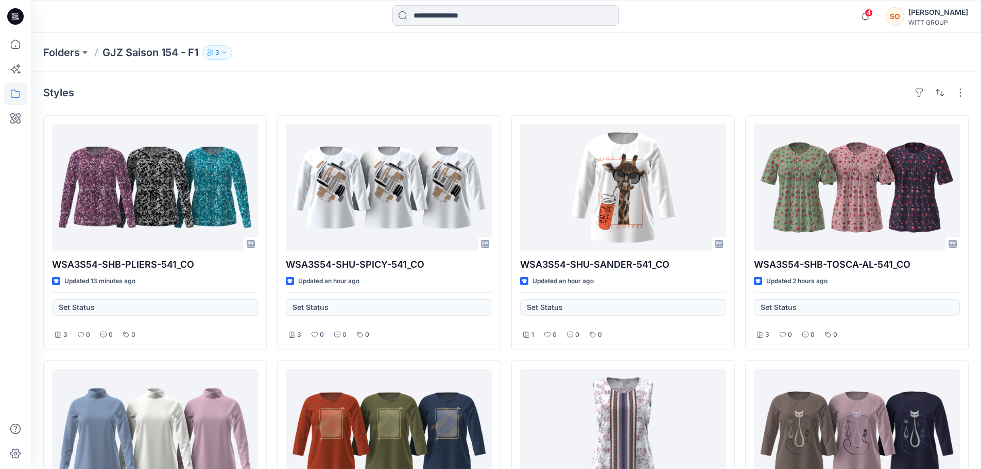
click at [481, 5] on div "4 Notifications [PERSON_NAME] shared WSA3S54-SHB-PLIERS-541_CO in GJZ Saison 15…" at bounding box center [506, 16] width 950 height 33
click at [465, 25] on input at bounding box center [505, 15] width 227 height 21
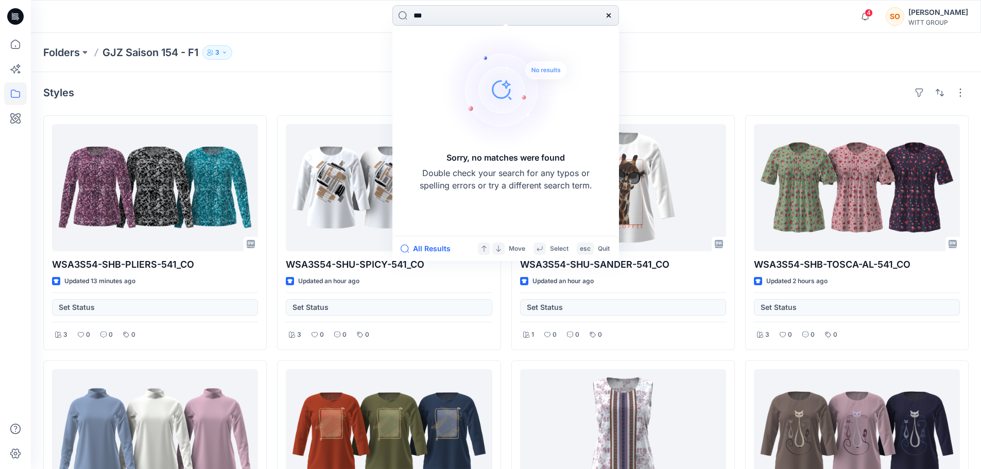
click at [470, 18] on input "***" at bounding box center [505, 15] width 227 height 21
click at [439, 11] on input "***" at bounding box center [505, 15] width 227 height 21
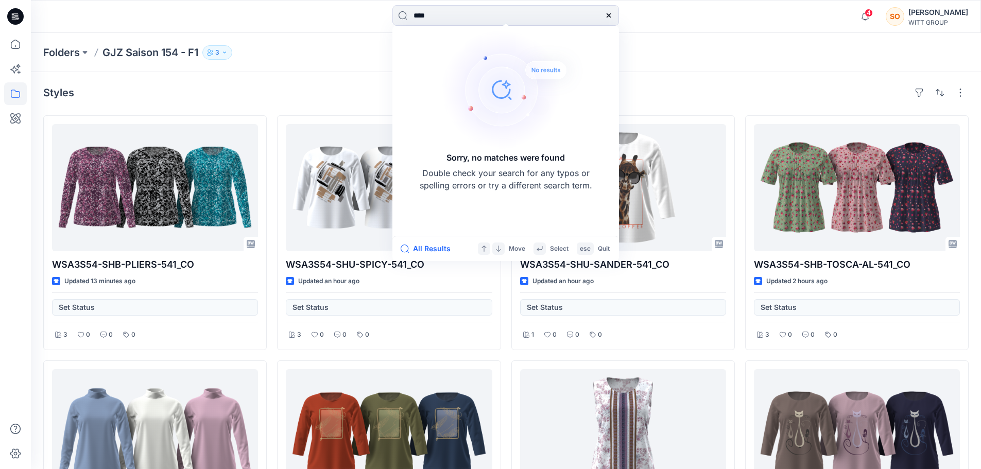
type input "****"
click at [734, 31] on div "**** Sorry, no matches were found Double check your search for any typos or spe…" at bounding box center [506, 16] width 950 height 33
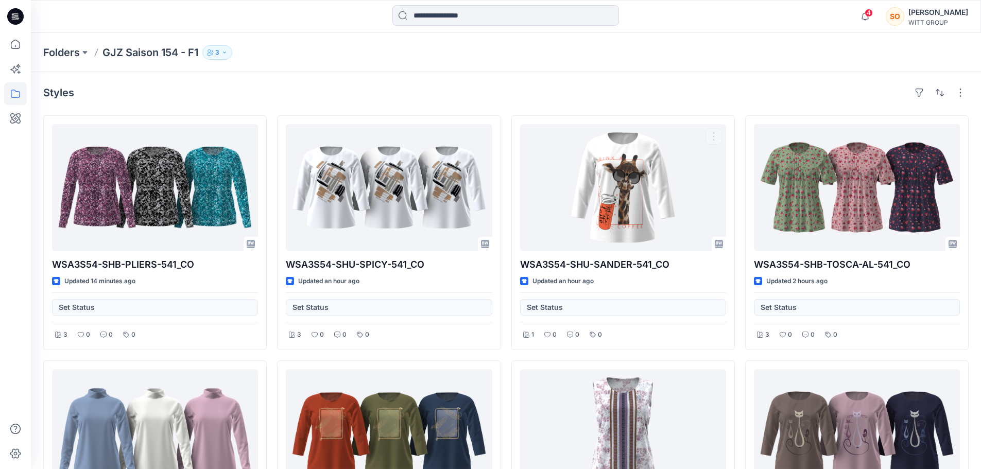
click at [504, 91] on div "Styles" at bounding box center [506, 92] width 926 height 16
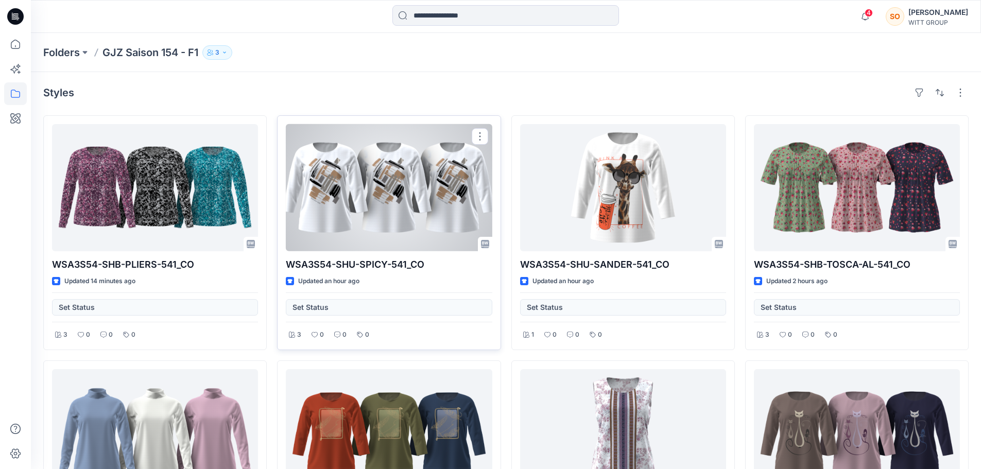
click at [368, 189] on div at bounding box center [389, 187] width 206 height 127
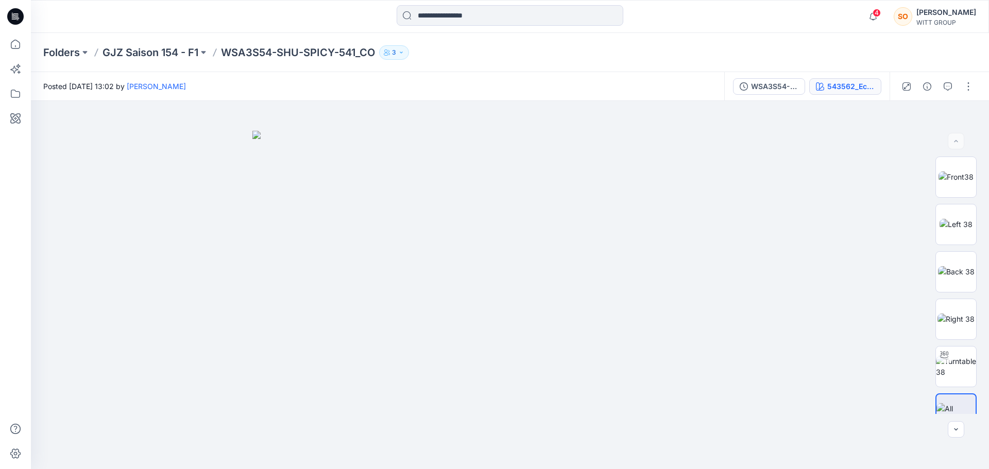
click at [823, 92] on button "543562_Ecru-Camel" at bounding box center [845, 86] width 72 height 16
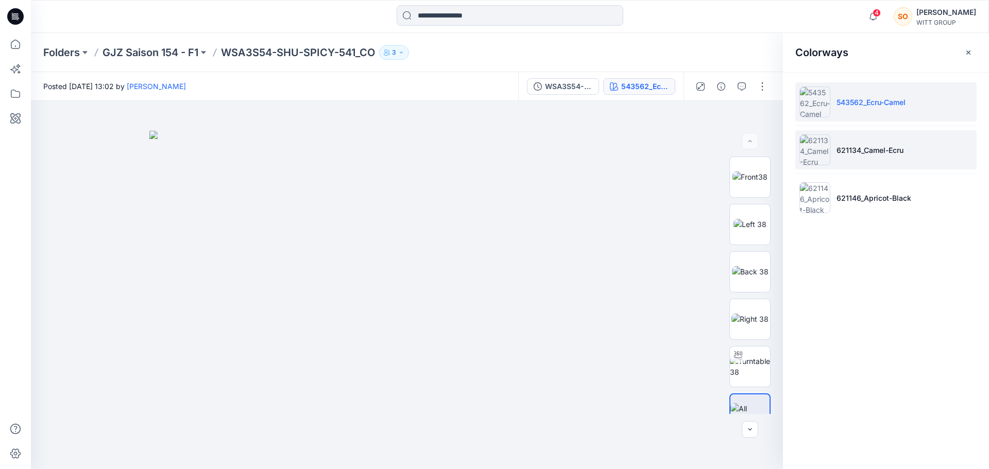
click at [862, 149] on p "621134_Camel-Ecru" at bounding box center [869, 150] width 67 height 11
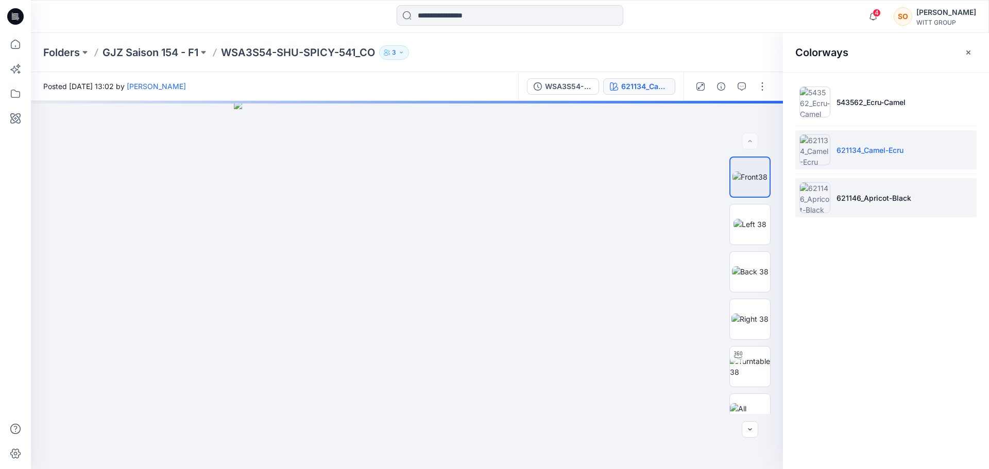
click at [849, 203] on p "621146_Apricot-Black" at bounding box center [873, 198] width 75 height 11
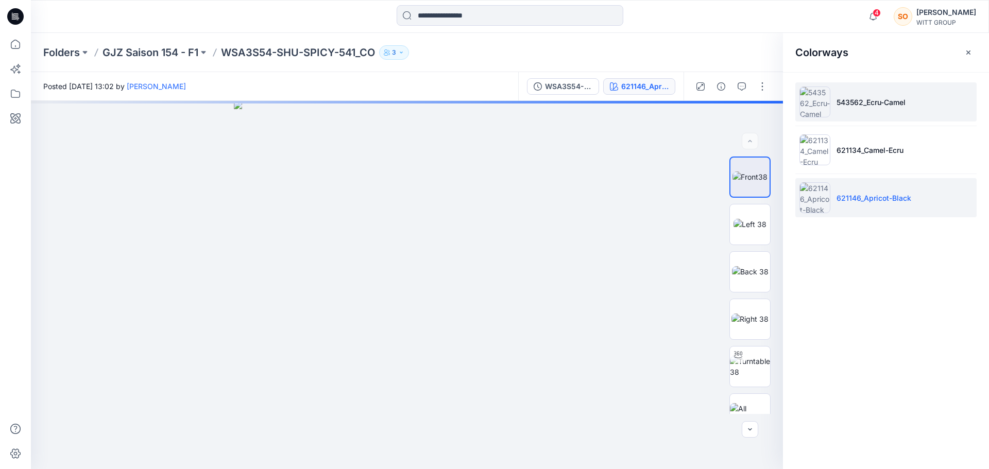
click at [853, 98] on p "543562_Ecru-Camel" at bounding box center [870, 102] width 69 height 11
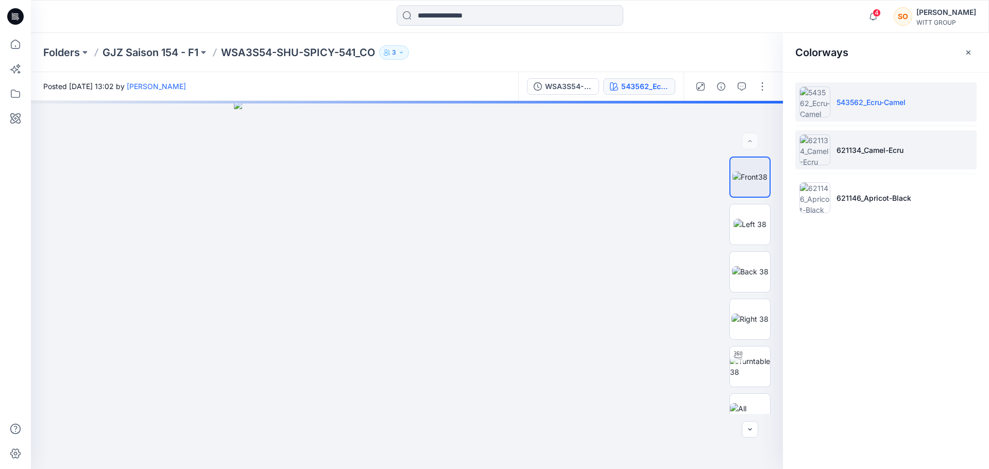
click at [854, 147] on p "621134_Camel-Ecru" at bounding box center [869, 150] width 67 height 11
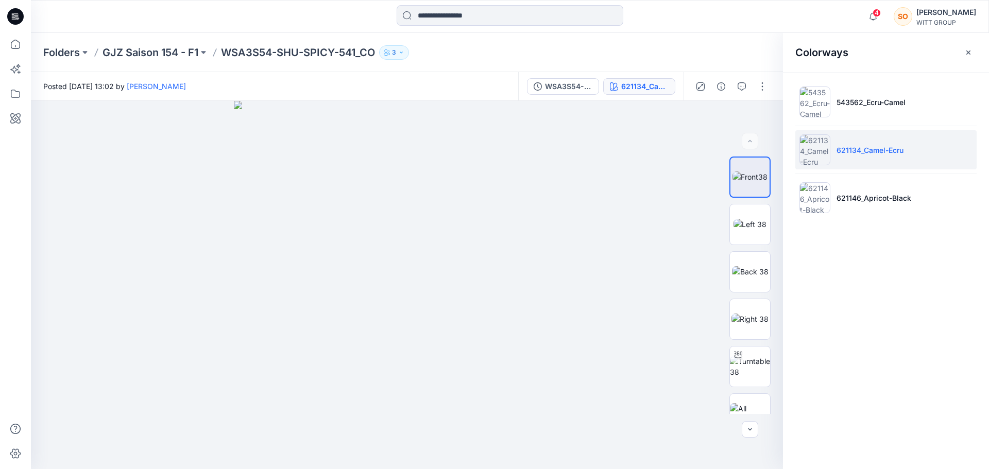
click at [854, 150] on p "621134_Camel-Ecru" at bounding box center [869, 150] width 67 height 11
click at [854, 194] on p "621146_Apricot-Black" at bounding box center [873, 198] width 75 height 11
click at [880, 147] on p "621134_Camel-Ecru" at bounding box center [869, 150] width 67 height 11
click at [872, 118] on li "543562_Ecru-Camel" at bounding box center [885, 101] width 181 height 39
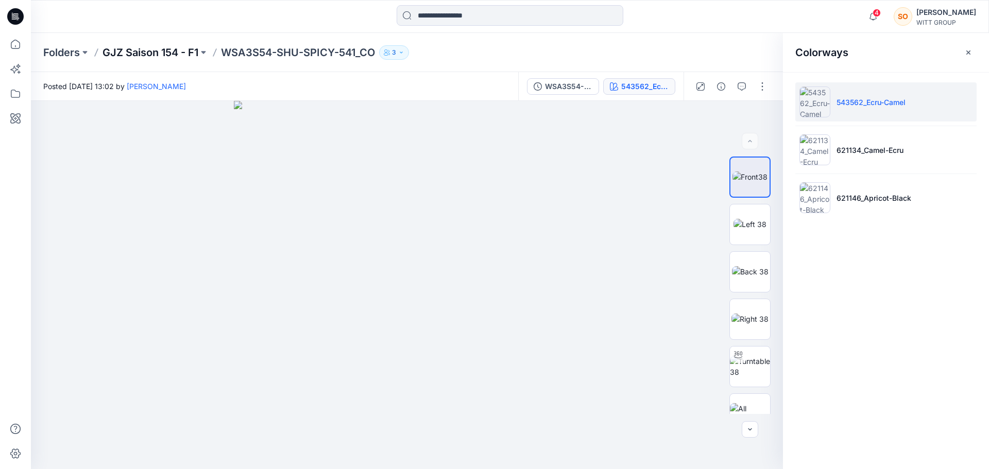
click at [187, 47] on p "GJZ Saison 154 - F1" at bounding box center [150, 52] width 96 height 14
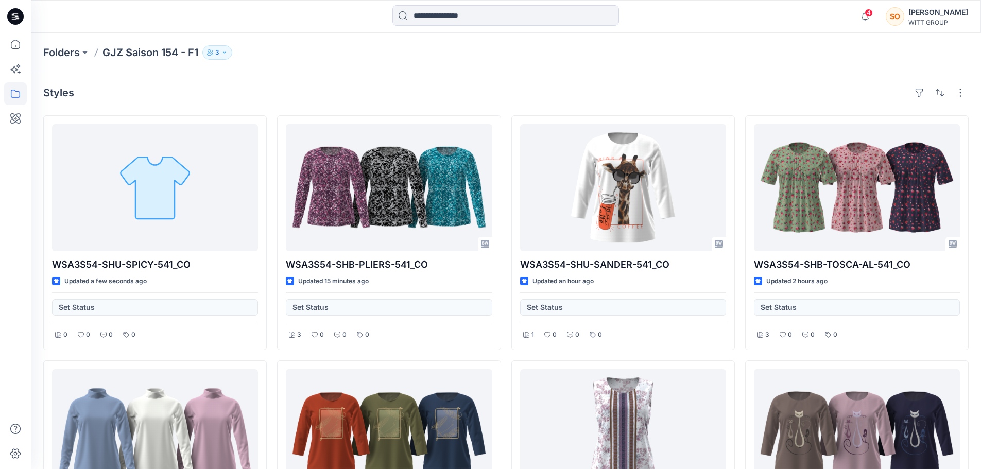
click at [237, 52] on div "Folders GJZ Saison 154 - F1 3" at bounding box center [465, 52] width 845 height 14
click at [221, 53] on button "3" at bounding box center [217, 52] width 30 height 14
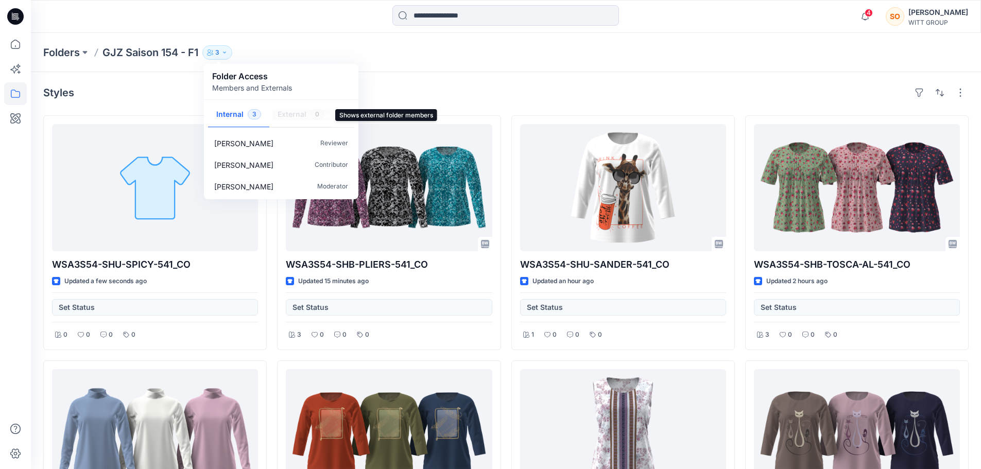
click at [222, 111] on button "Internal 3" at bounding box center [238, 115] width 61 height 26
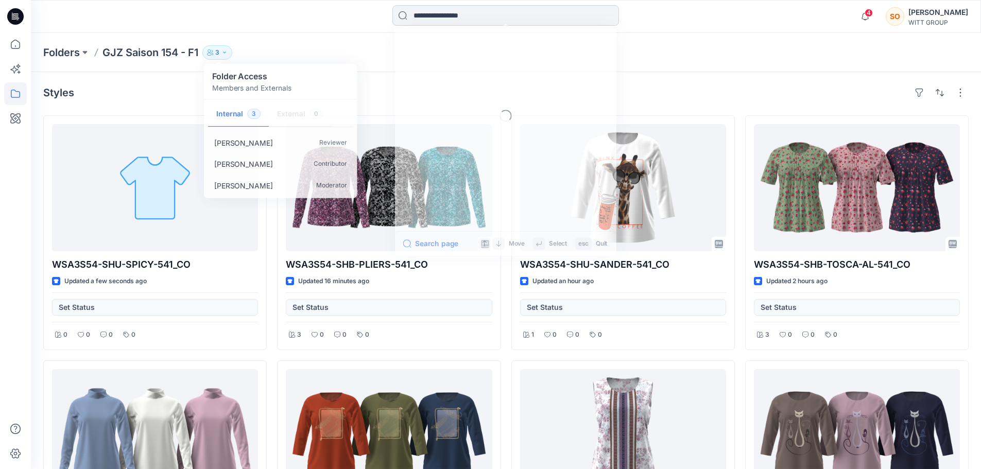
click at [422, 18] on input at bounding box center [505, 15] width 227 height 21
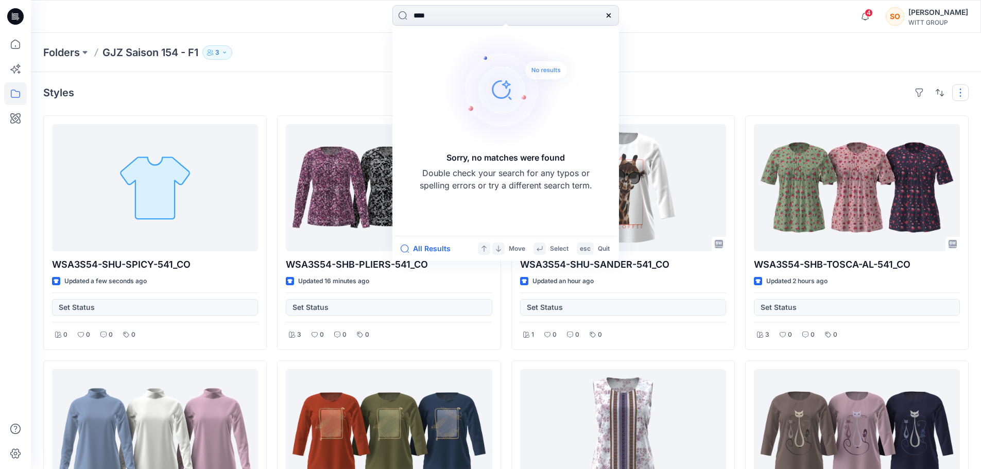
type input "****"
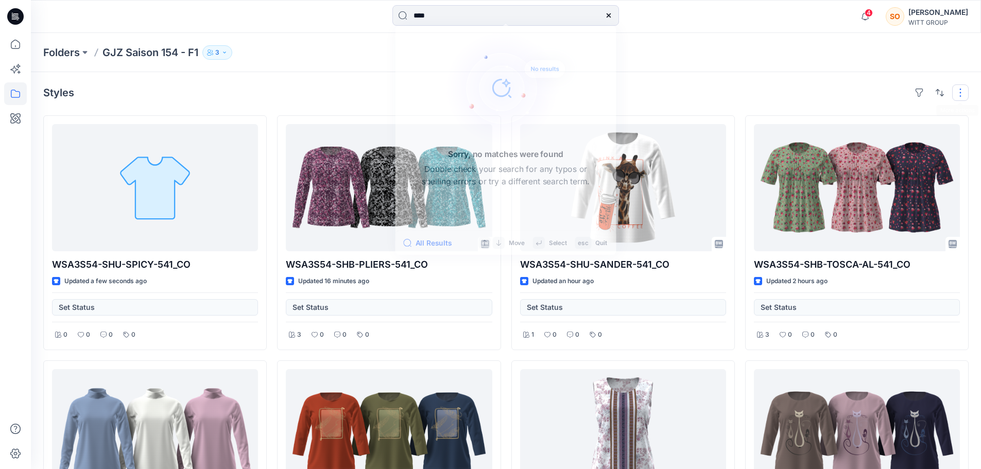
click at [964, 93] on button "button" at bounding box center [960, 92] width 16 height 16
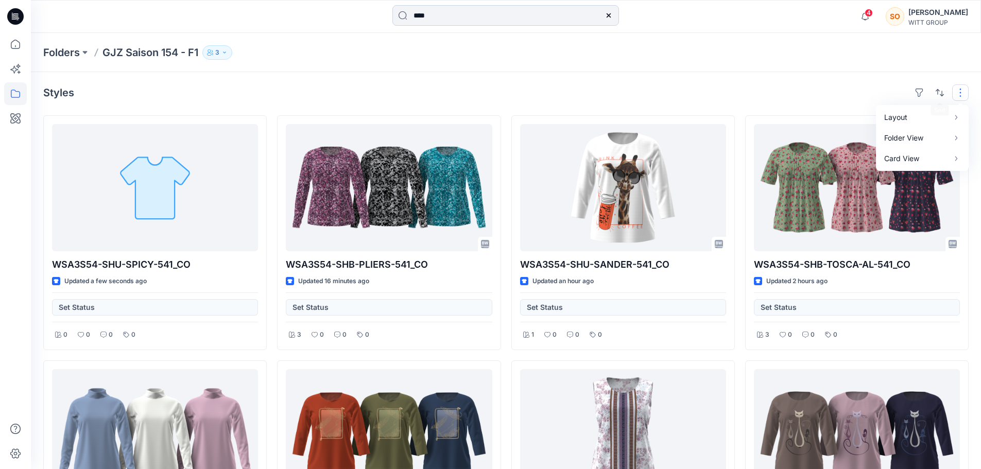
click at [433, 15] on input "****" at bounding box center [505, 15] width 227 height 21
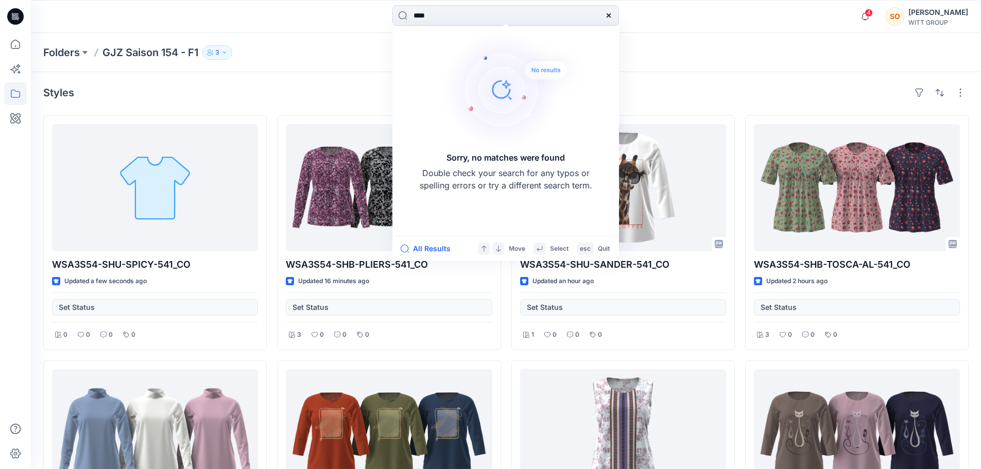
click at [180, 75] on div "Styles WSA3S54-SHU-SPICY-541_CO Updated a few seconds ago Set Status 0 0 0 0 WS…" at bounding box center [506, 462] width 950 height 780
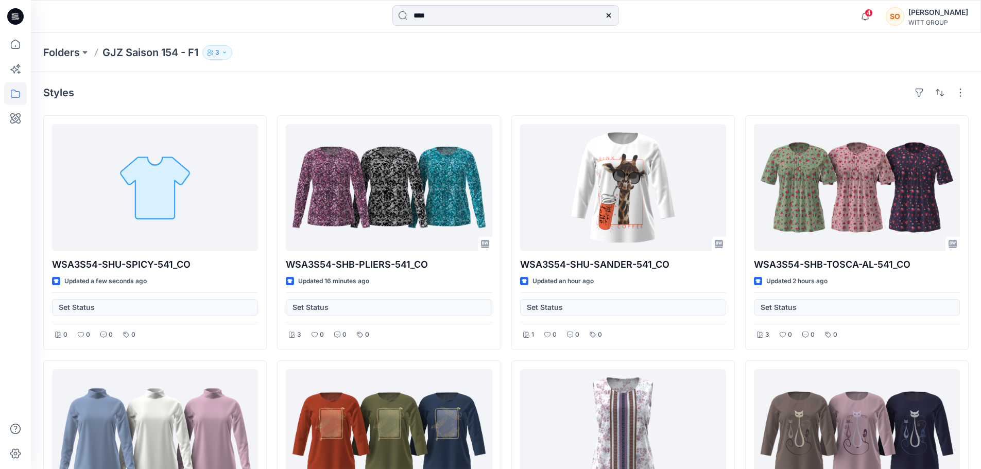
click at [239, 45] on div "Folders GJZ Saison 154 - F1 3 Folder Access Members and Externals Internal 3 Ex…" at bounding box center [465, 52] width 845 height 14
click at [227, 48] on button "3" at bounding box center [217, 52] width 30 height 14
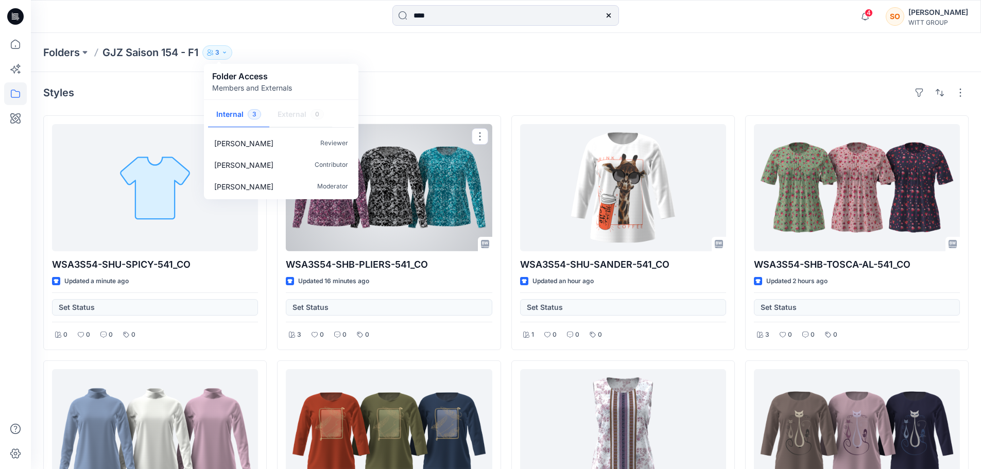
click at [466, 132] on div at bounding box center [389, 187] width 206 height 127
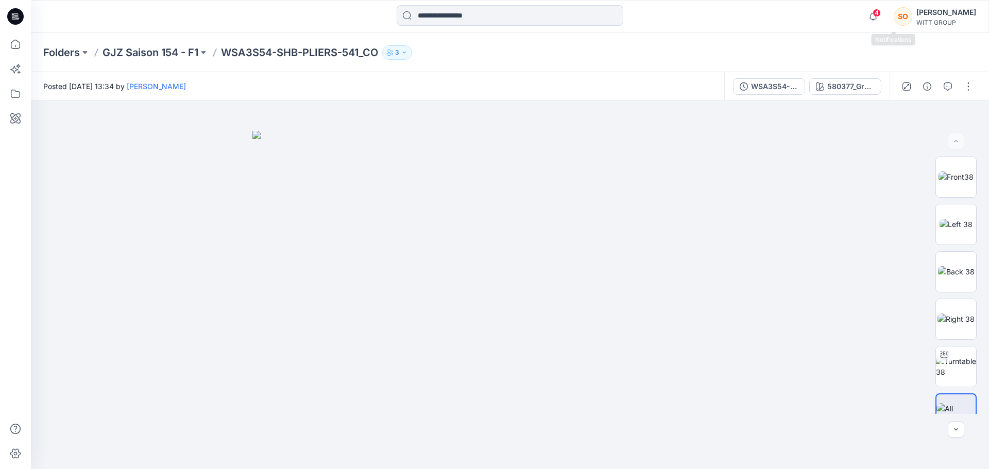
click at [883, 15] on icon "button" at bounding box center [873, 16] width 20 height 21
click at [881, 12] on span "4" at bounding box center [876, 13] width 8 height 8
click at [881, 13] on span "4" at bounding box center [876, 13] width 8 height 8
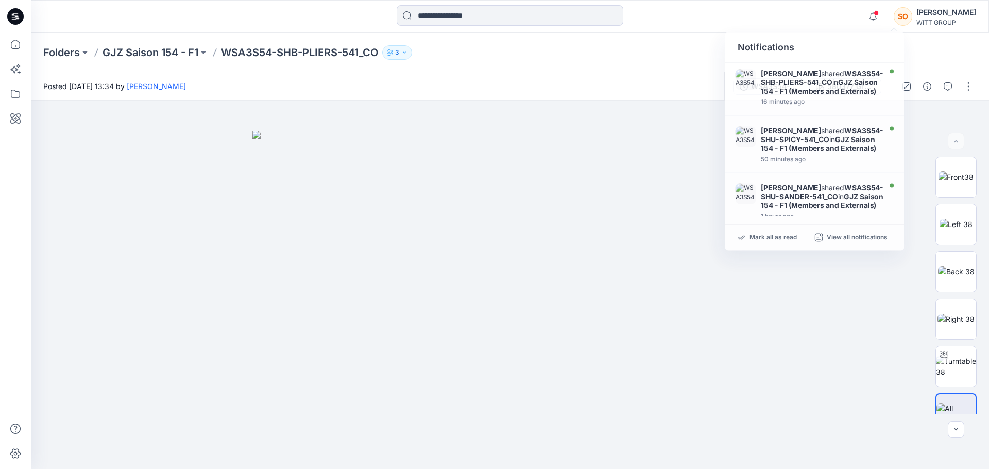
click at [912, 14] on div "SO" at bounding box center [903, 16] width 19 height 19
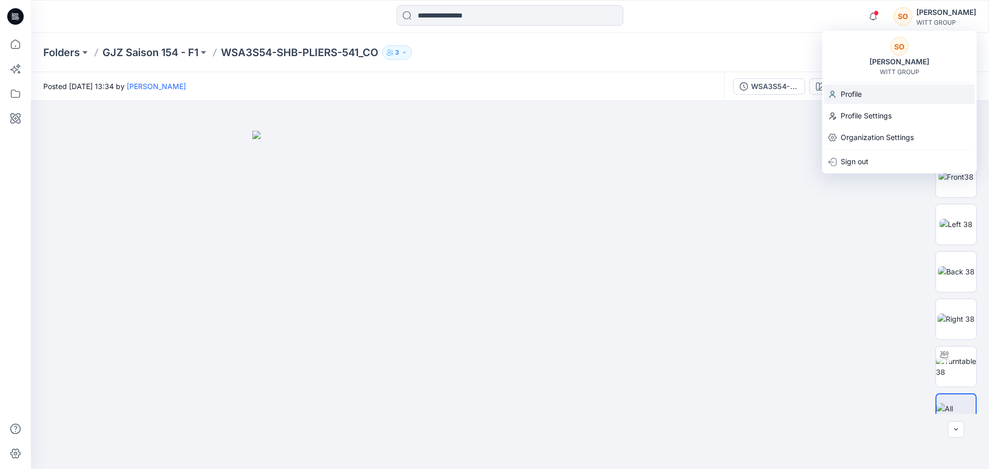
click at [852, 94] on p "Profile" at bounding box center [851, 94] width 21 height 20
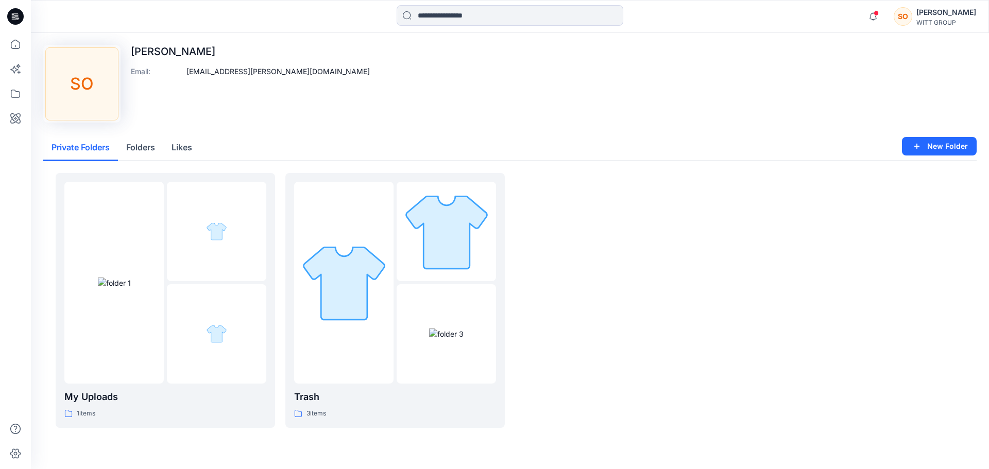
click at [206, 71] on p "sotte@heine.de" at bounding box center [277, 71] width 183 height 11
click at [139, 143] on button "Folders" at bounding box center [140, 148] width 45 height 26
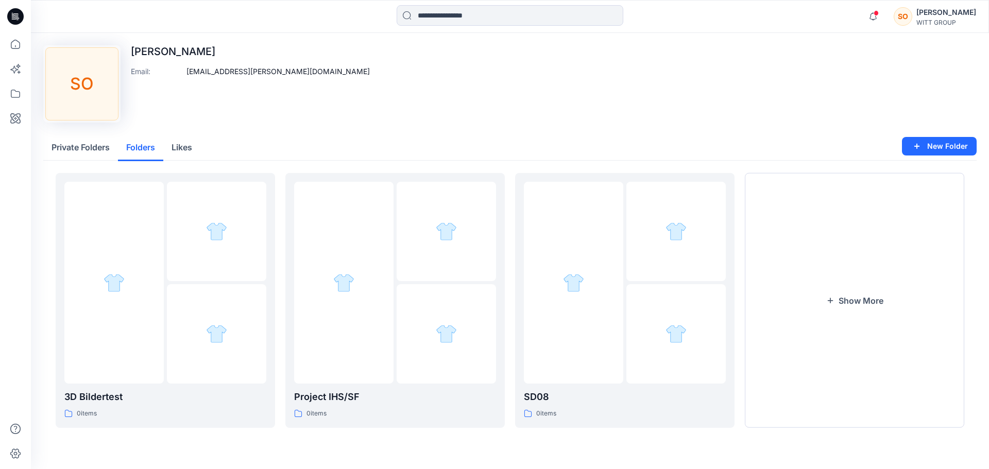
click at [77, 157] on button "Private Folders" at bounding box center [80, 148] width 75 height 26
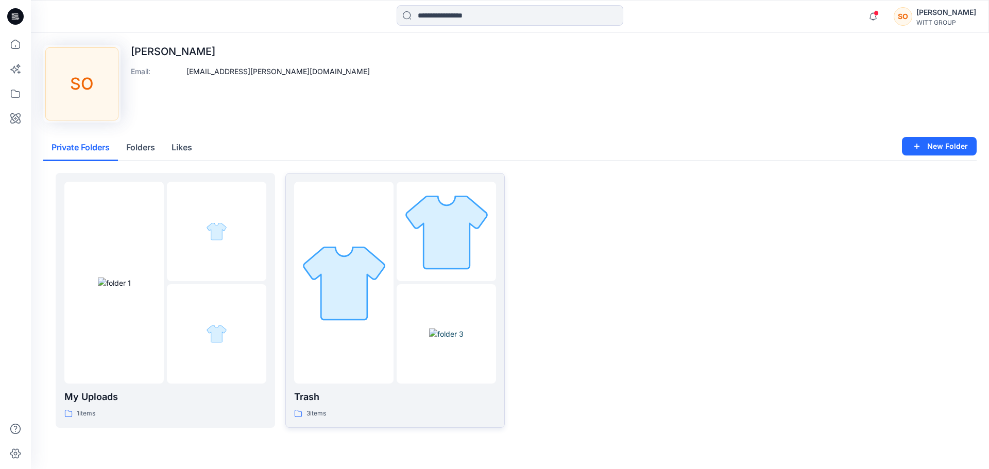
click at [320, 401] on p "Trash" at bounding box center [395, 397] width 202 height 14
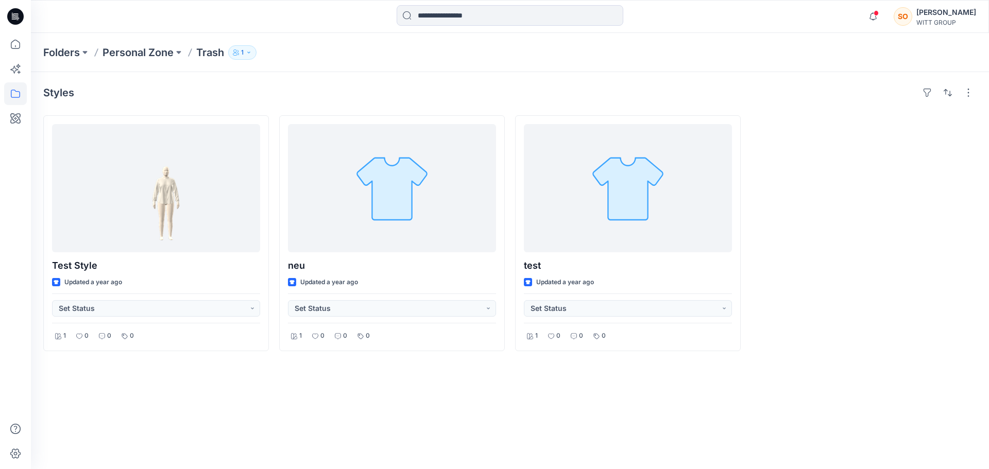
click at [208, 54] on p "Trash" at bounding box center [210, 52] width 28 height 14
click at [243, 50] on p "1" at bounding box center [242, 52] width 3 height 11
click at [257, 144] on p "[PERSON_NAME]" at bounding box center [268, 143] width 59 height 11
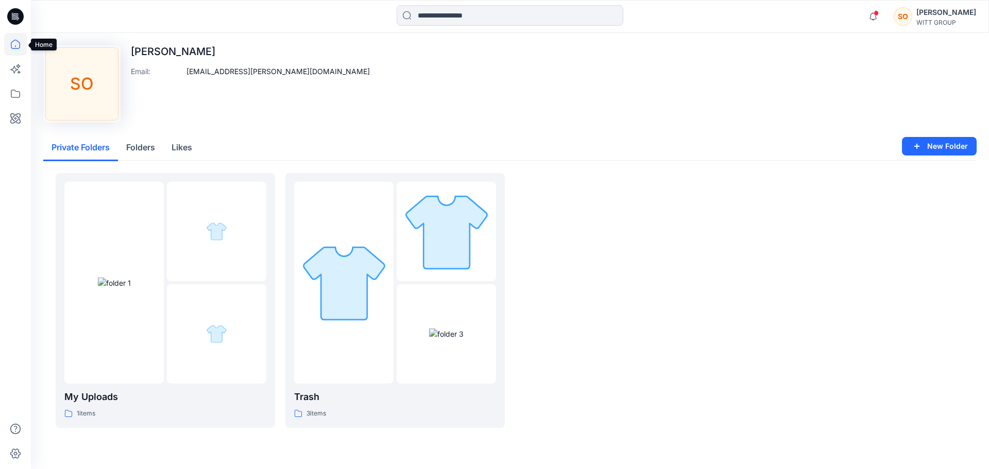
click at [10, 39] on icon at bounding box center [15, 44] width 23 height 23
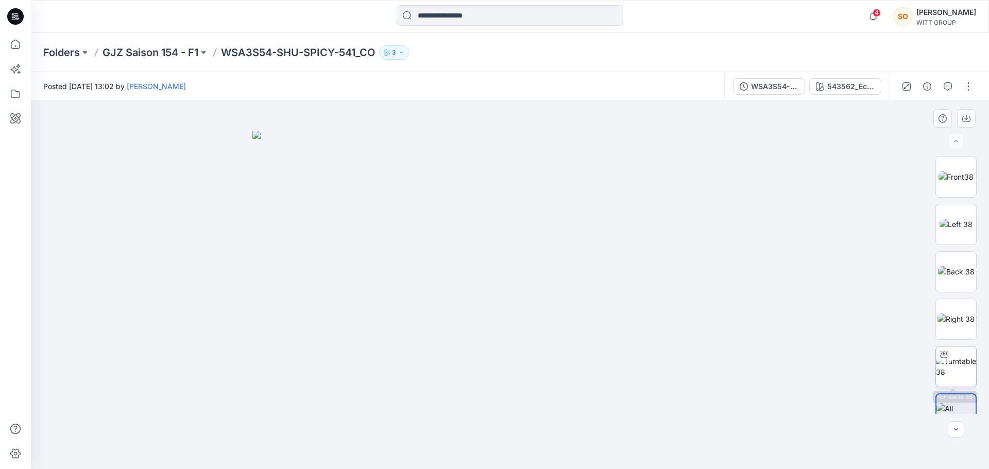
click at [948, 364] on img at bounding box center [956, 367] width 40 height 22
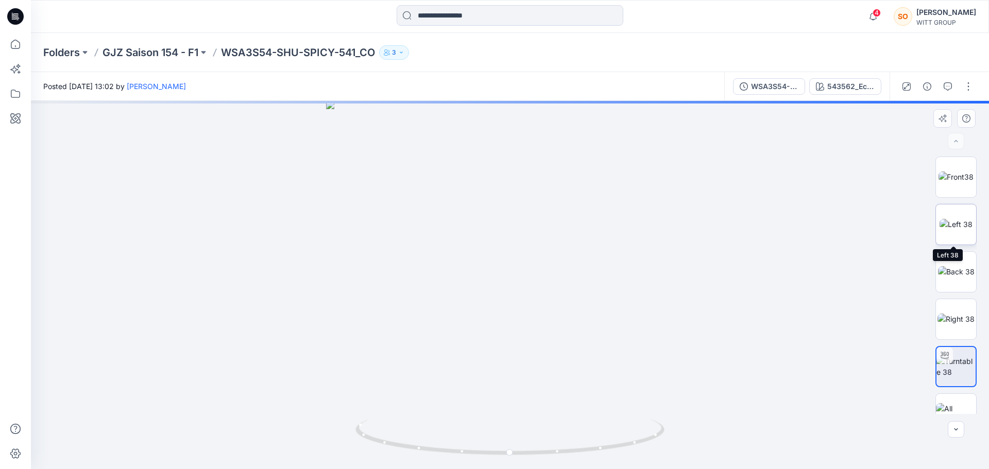
click at [954, 221] on img at bounding box center [955, 224] width 33 height 11
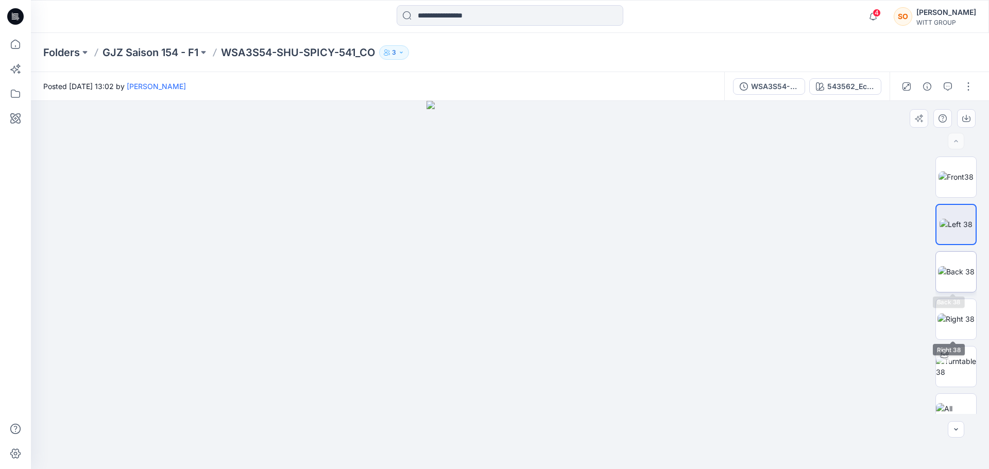
click at [957, 266] on img at bounding box center [956, 271] width 37 height 11
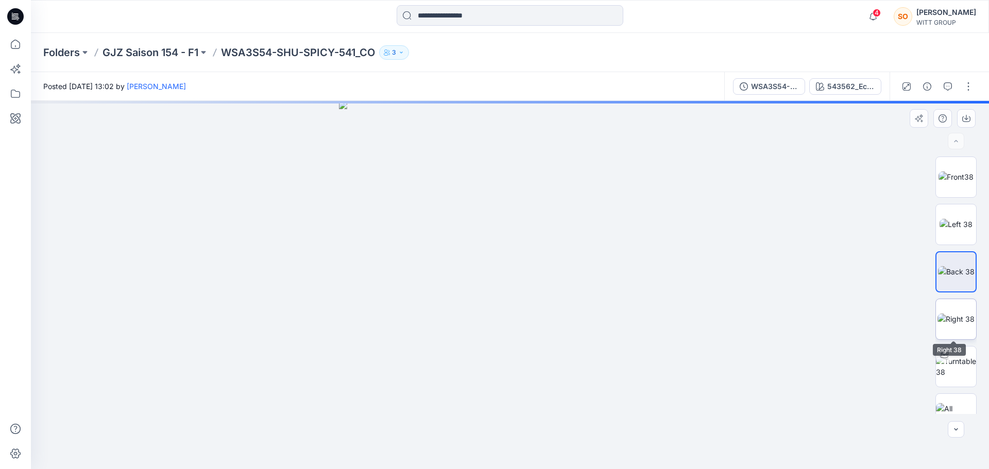
click at [948, 314] on img at bounding box center [955, 319] width 37 height 11
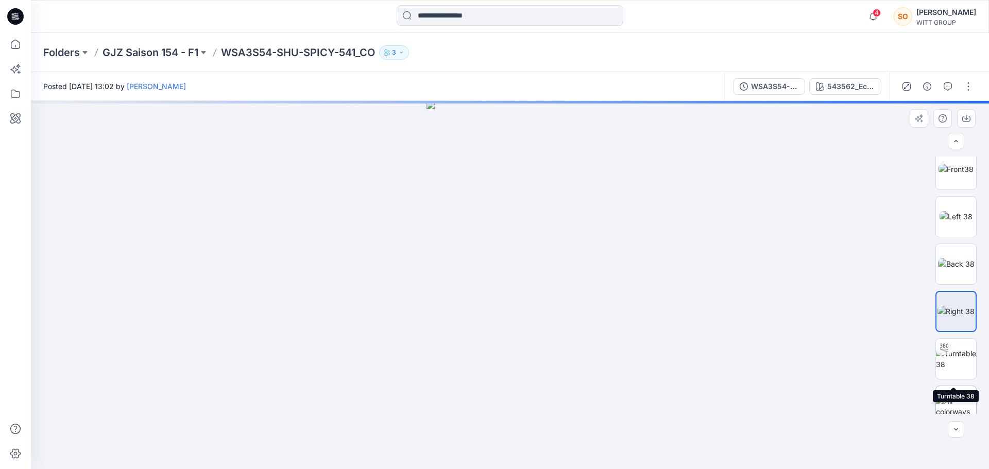
scroll to position [21, 0]
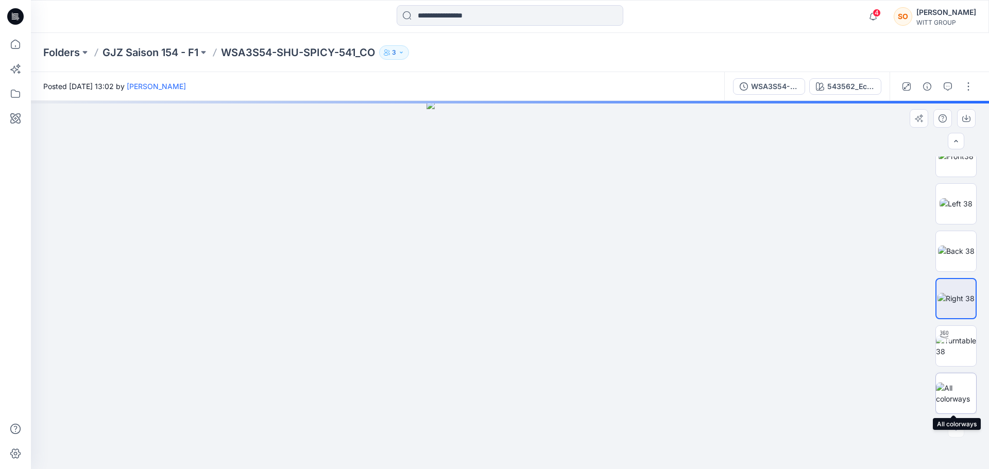
click at [960, 387] on img at bounding box center [956, 394] width 40 height 22
